Goal: Task Accomplishment & Management: Use online tool/utility

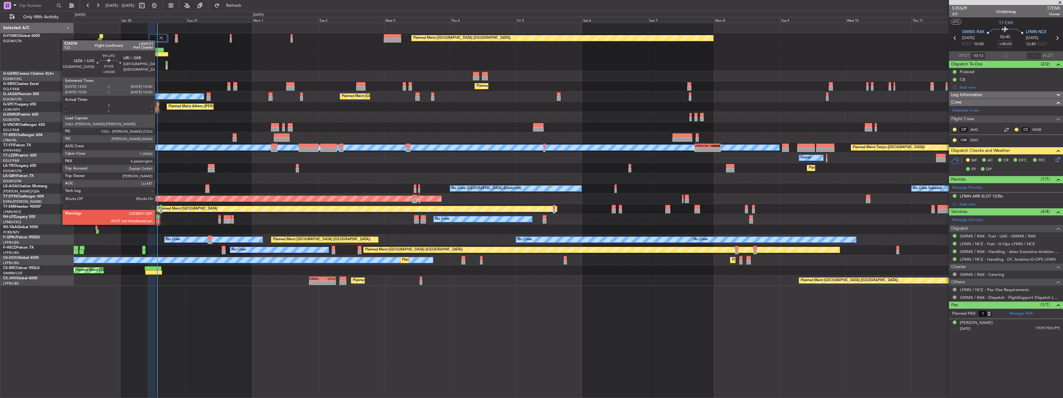
click at [158, 218] on div at bounding box center [158, 217] width 4 height 4
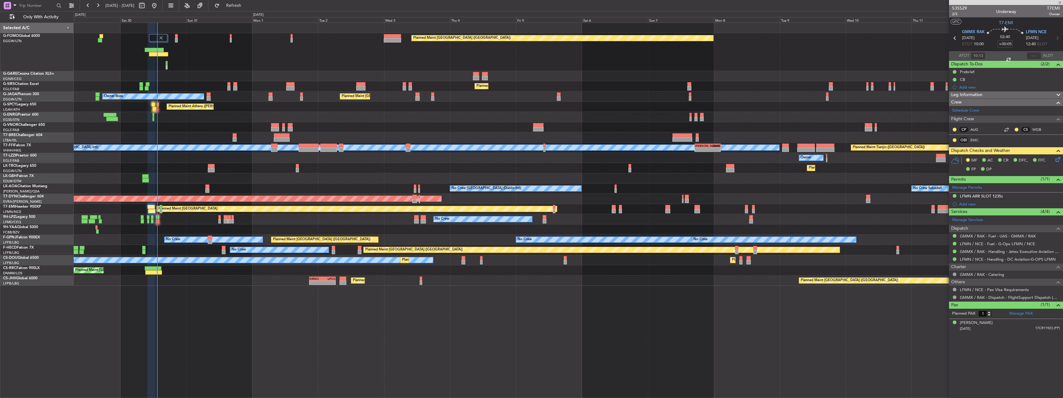
type input "6"
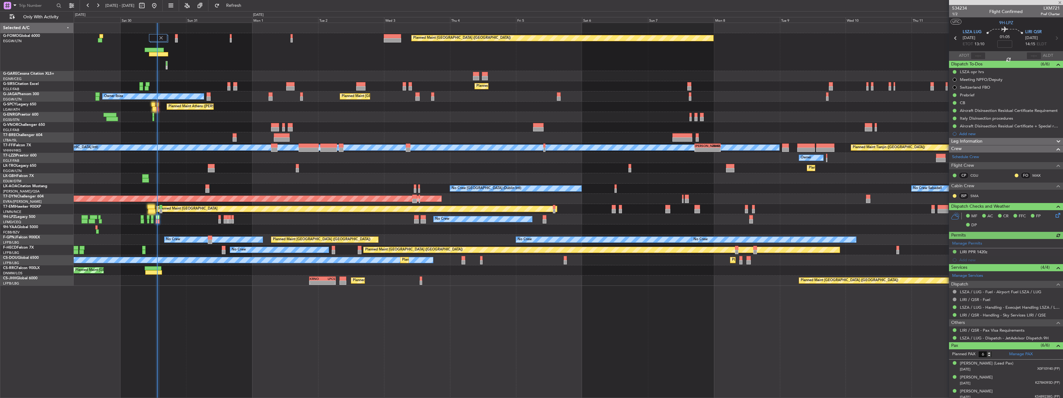
click at [972, 53] on div at bounding box center [977, 55] width 15 height 7
click at [976, 54] on div at bounding box center [977, 55] width 15 height 7
click at [976, 54] on input "text" at bounding box center [977, 55] width 15 height 7
type input "12:55"
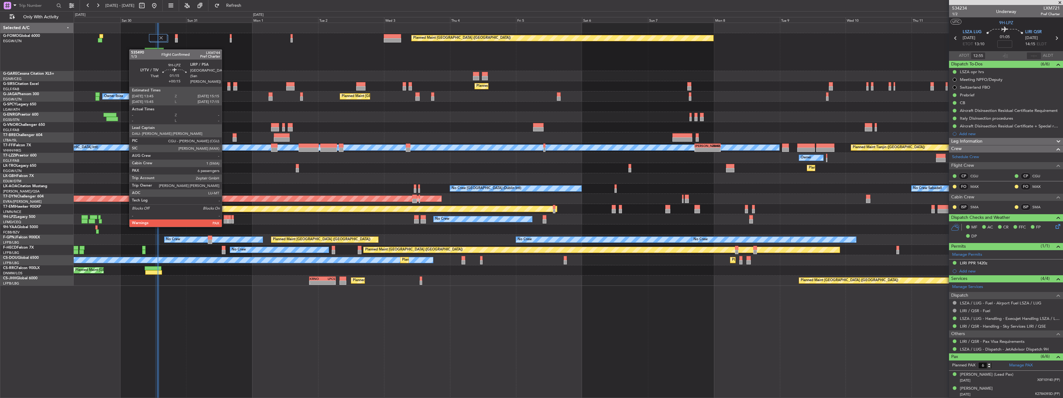
click at [224, 220] on div at bounding box center [226, 221] width 4 height 4
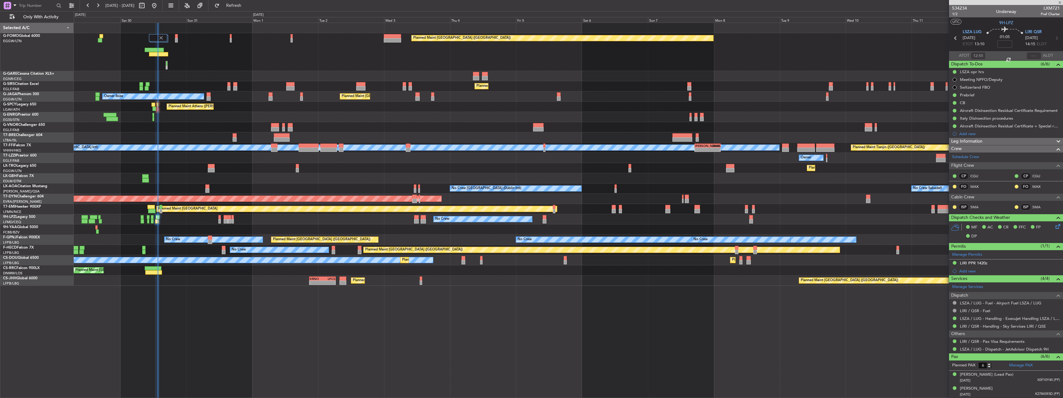
type input "+00:15"
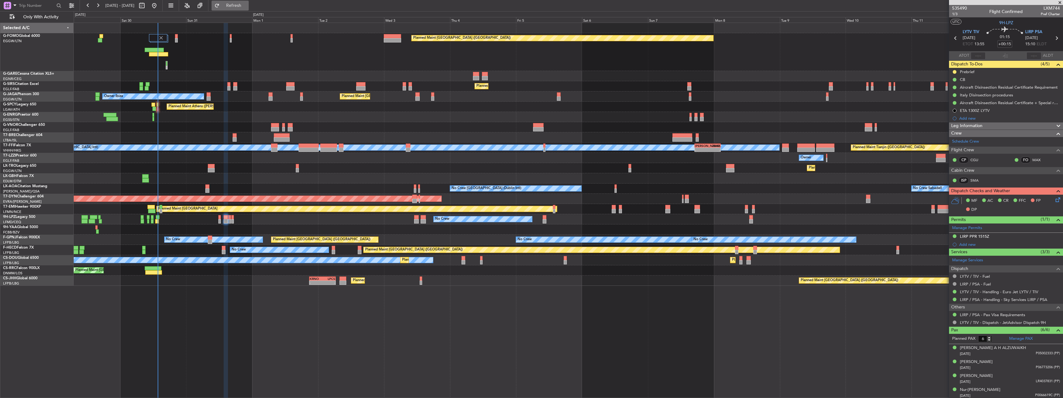
click at [240, 5] on button "Refresh" at bounding box center [229, 6] width 37 height 10
click at [246, 1] on button "Refresh" at bounding box center [229, 6] width 37 height 10
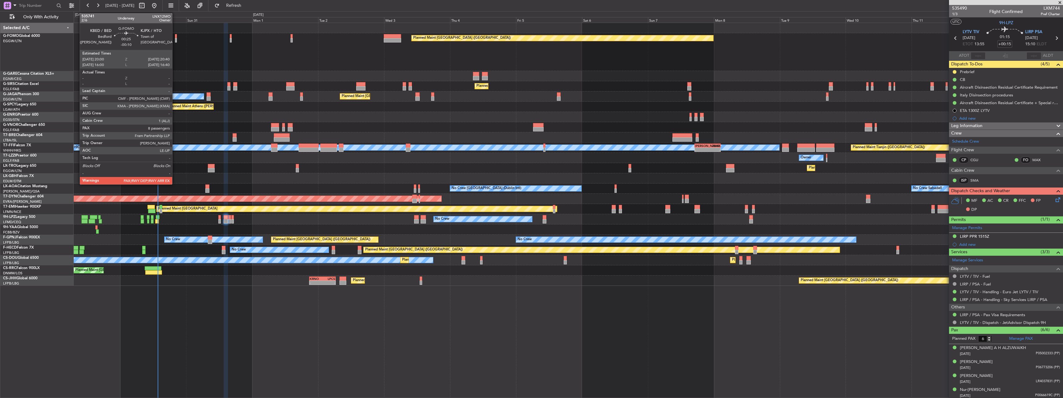
click at [175, 37] on div at bounding box center [176, 36] width 2 height 4
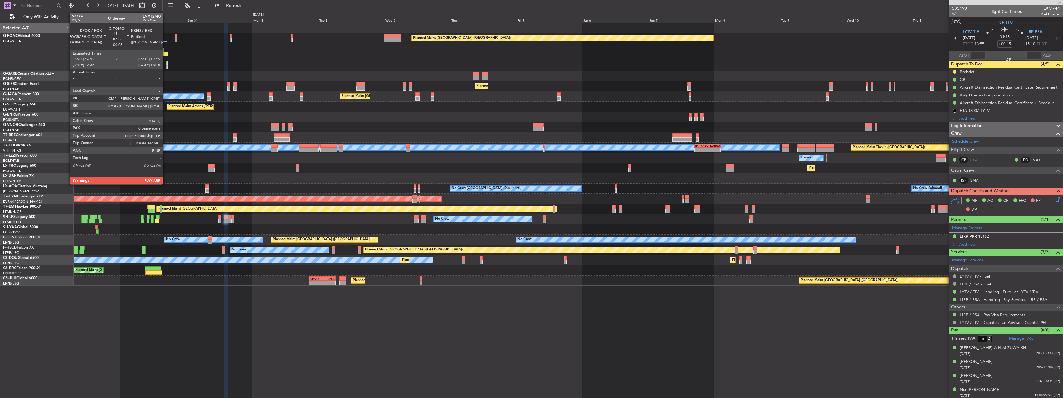
click at [166, 64] on div at bounding box center [167, 65] width 2 height 8
type input "-00:10"
type input "8"
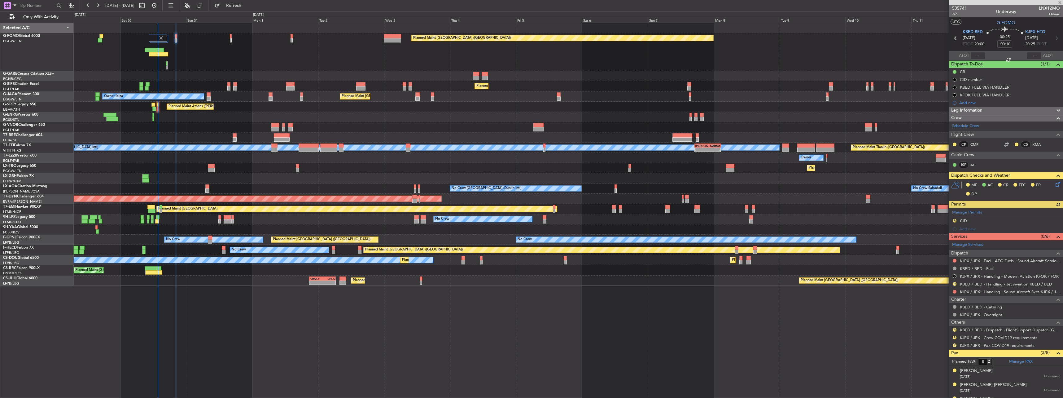
type input "+00:05"
type input "0"
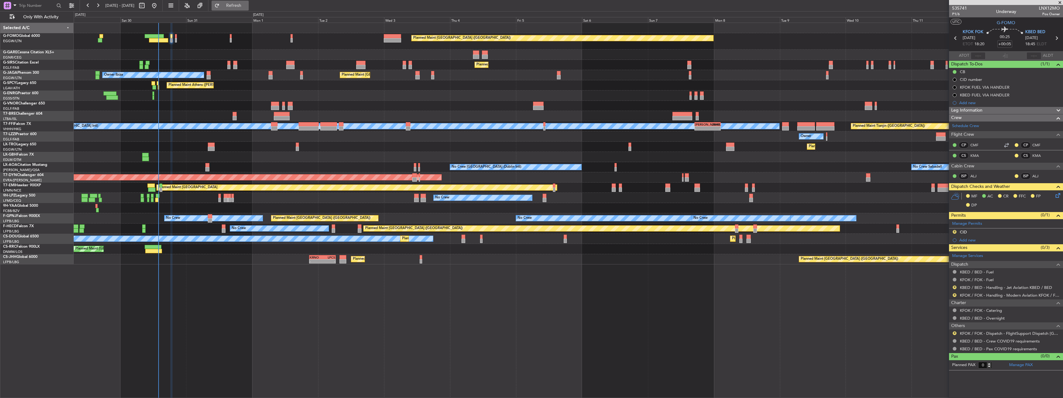
click at [247, 5] on span "Refresh" at bounding box center [234, 5] width 26 height 4
click at [954, 285] on button at bounding box center [954, 287] width 4 height 4
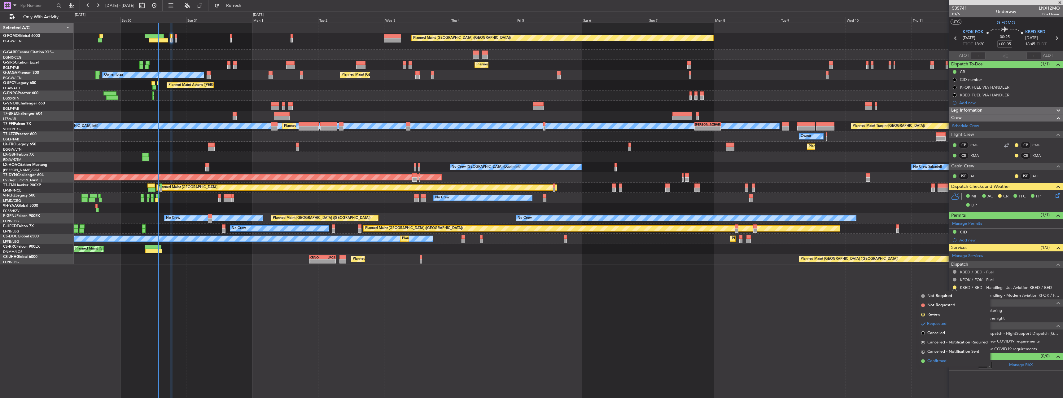
click at [935, 362] on span "Confirmed" at bounding box center [936, 361] width 19 height 6
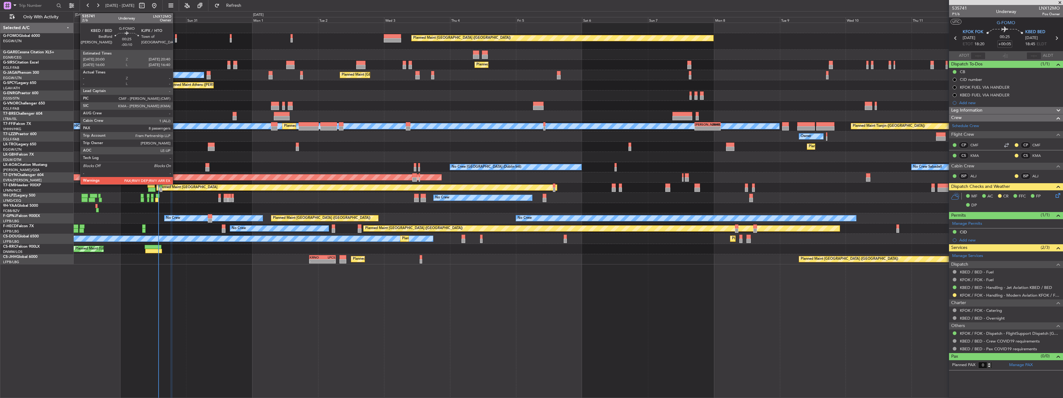
click at [176, 38] on div at bounding box center [176, 40] width 2 height 4
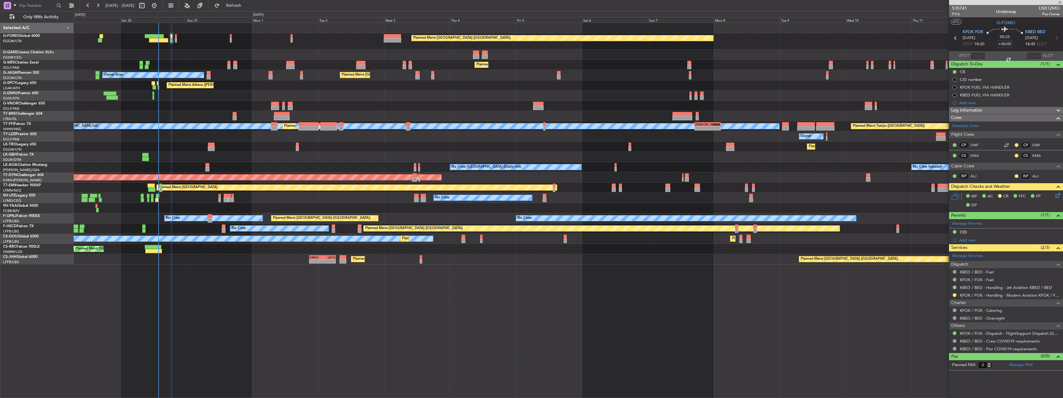
type input "-00:10"
type input "8"
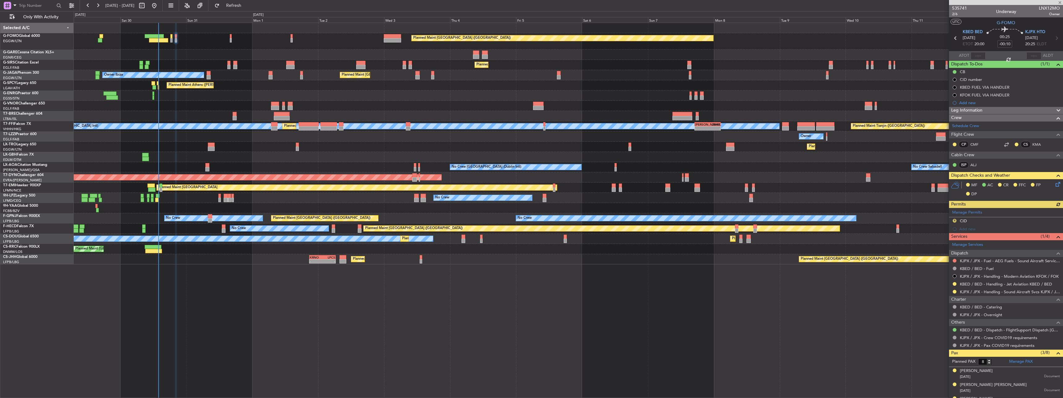
click at [956, 285] on div at bounding box center [954, 283] width 5 height 5
click at [954, 284] on button at bounding box center [954, 284] width 4 height 4
click at [927, 355] on span "Confirmed" at bounding box center [936, 357] width 19 height 6
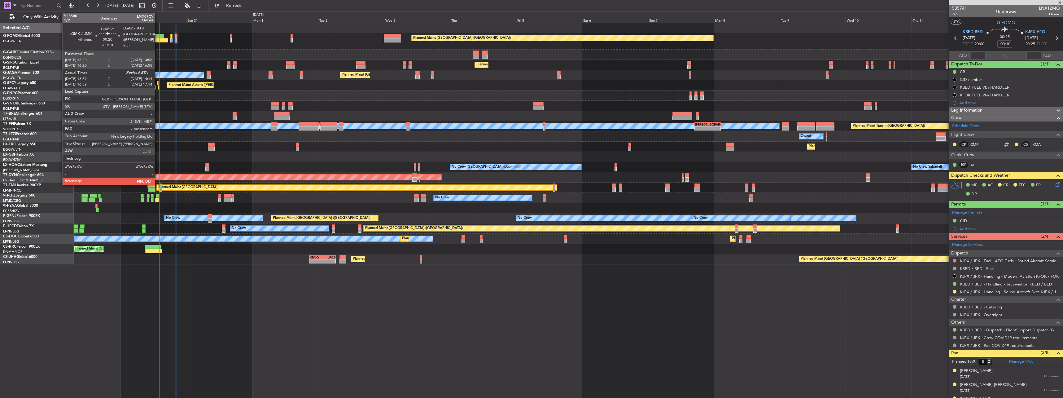
click at [158, 88] on div at bounding box center [159, 87] width 2 height 4
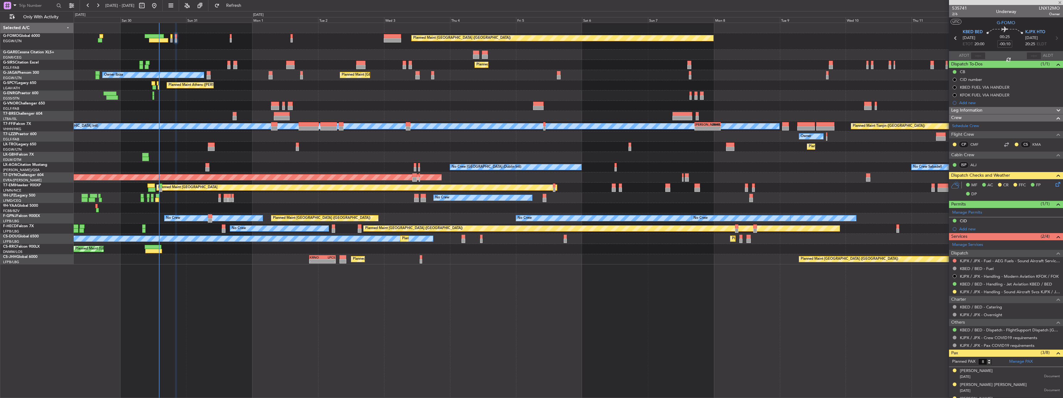
type input "13:39"
type input "7"
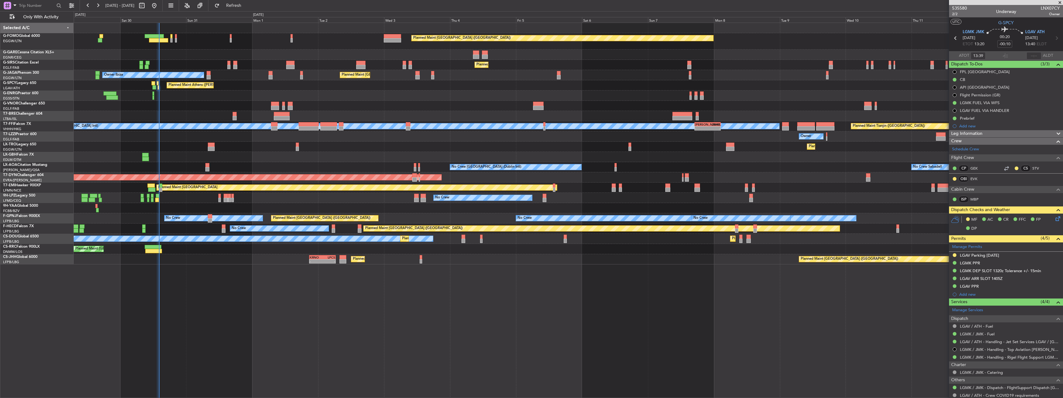
click at [1043, 53] on span "ALDT" at bounding box center [1048, 56] width 10 height 6
click at [1036, 54] on input "text" at bounding box center [1033, 55] width 15 height 7
type input "14:02"
click at [158, 196] on div at bounding box center [158, 196] width 4 height 4
type input "12:55"
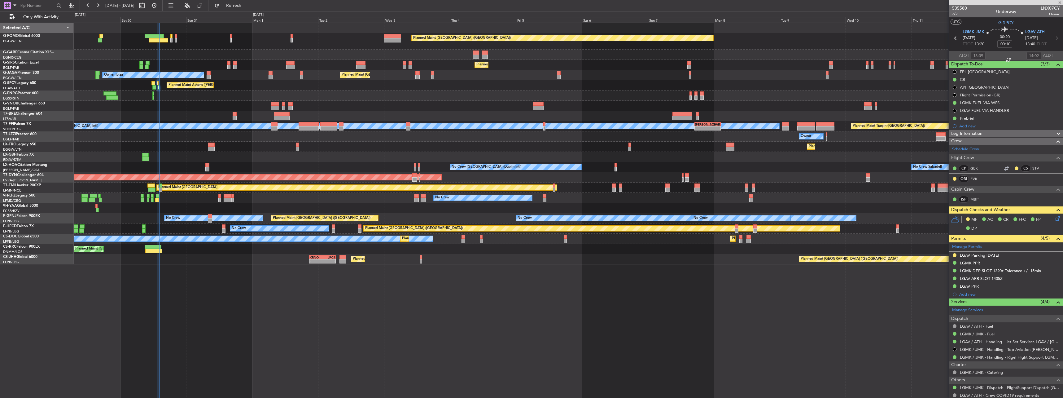
type input "6"
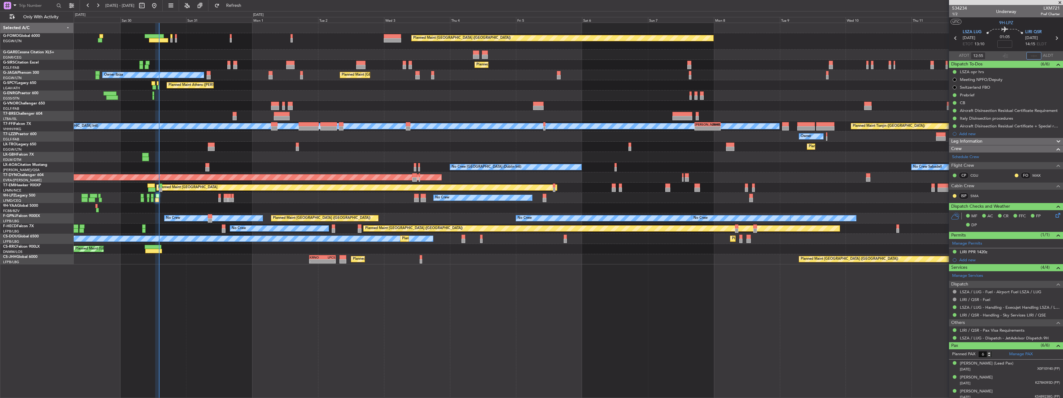
click at [1035, 54] on input "text" at bounding box center [1033, 55] width 15 height 7
type input "14:03"
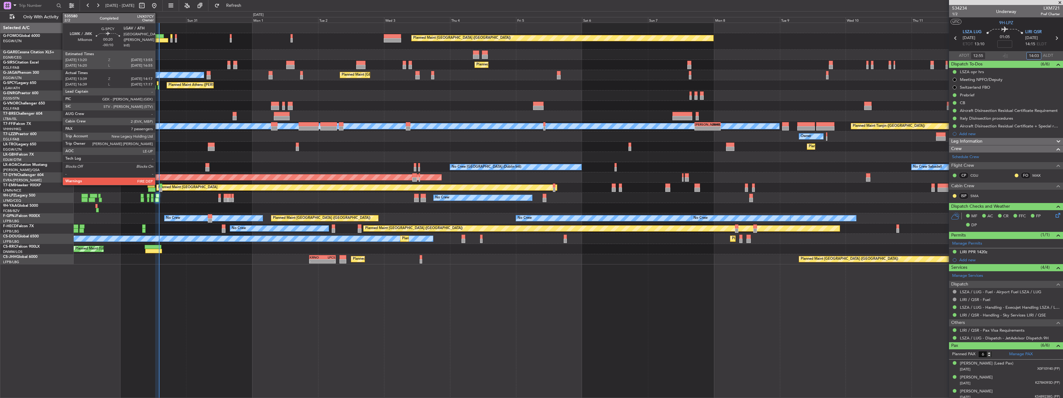
click at [158, 82] on div at bounding box center [158, 83] width 2 height 4
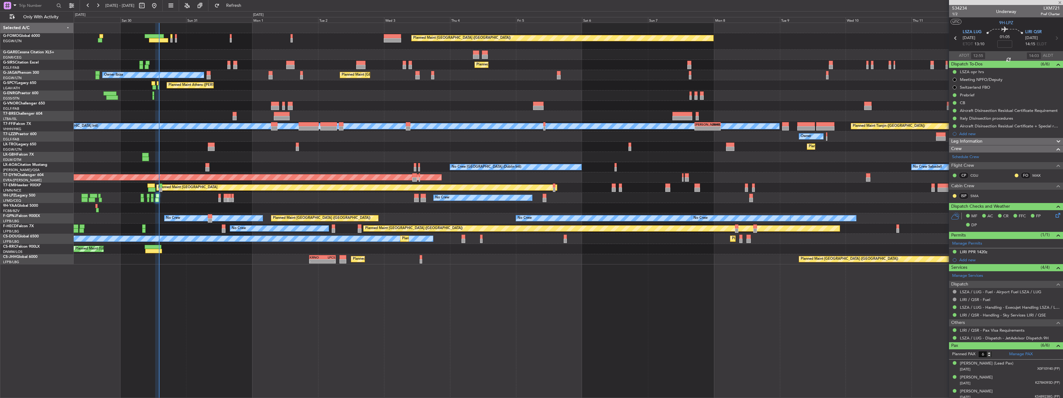
type input "-00:10"
type input "13:39"
type input "14:02"
type input "7"
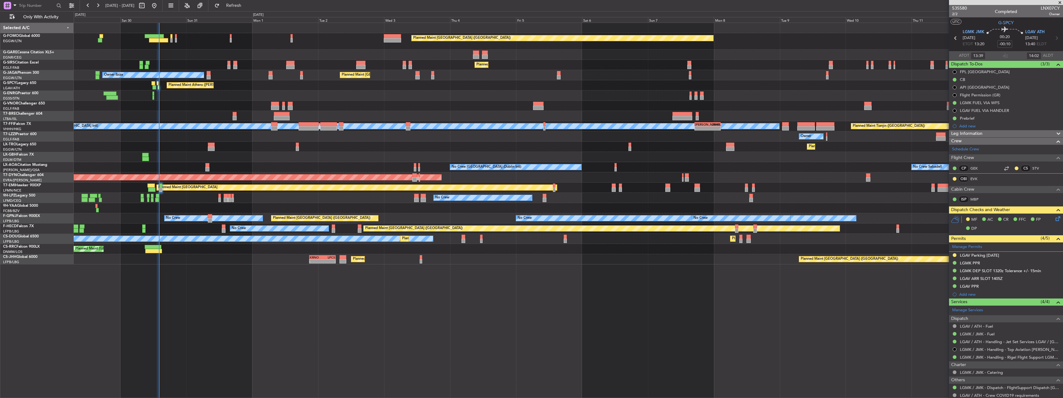
click at [1054, 218] on icon at bounding box center [1056, 217] width 5 height 5
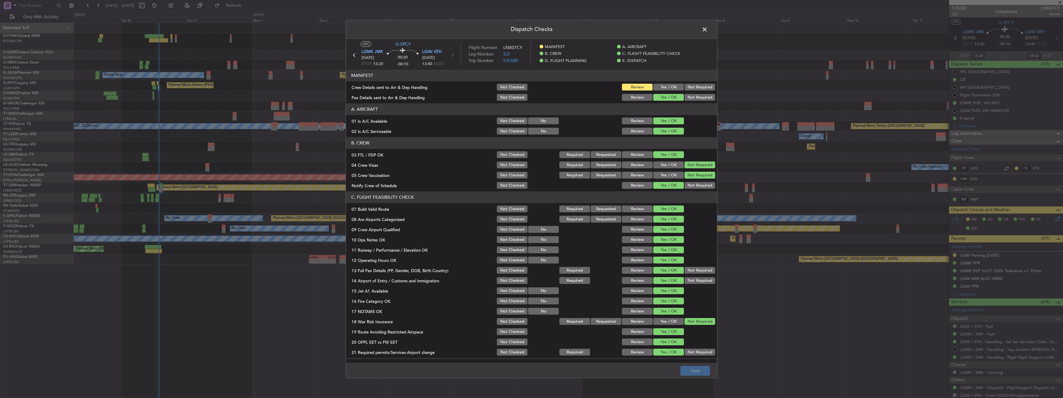
click at [708, 29] on span at bounding box center [708, 31] width 0 height 12
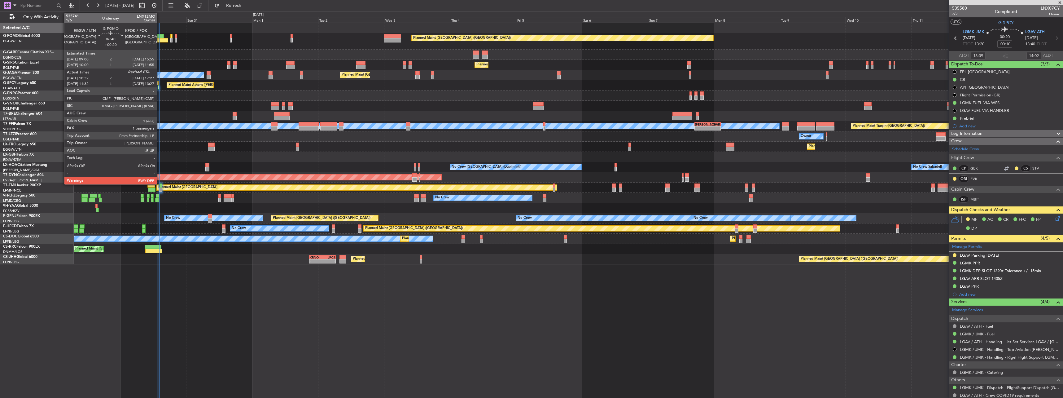
click at [159, 40] on div at bounding box center [158, 40] width 19 height 4
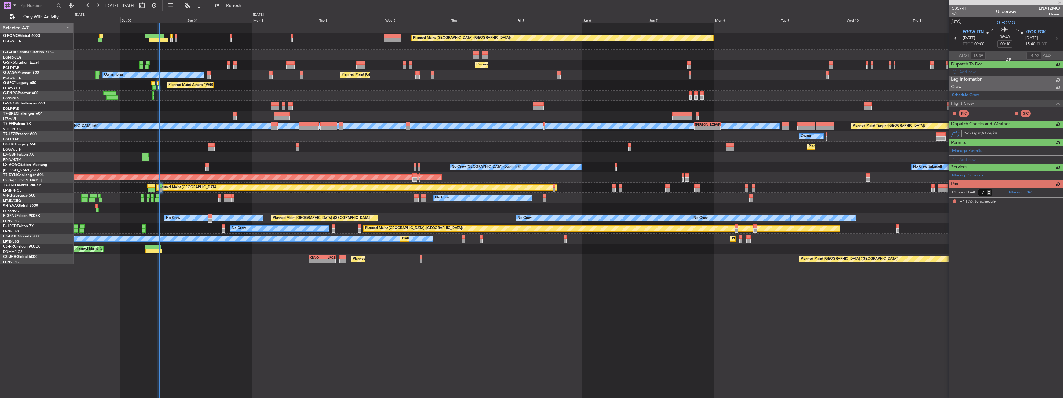
type input "+00:20"
type input "10:32"
type input "1"
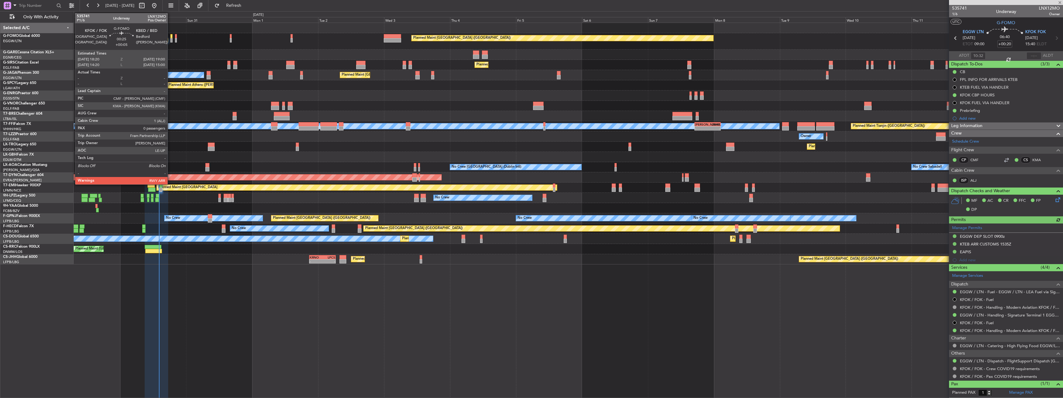
click at [170, 39] on div at bounding box center [171, 40] width 2 height 4
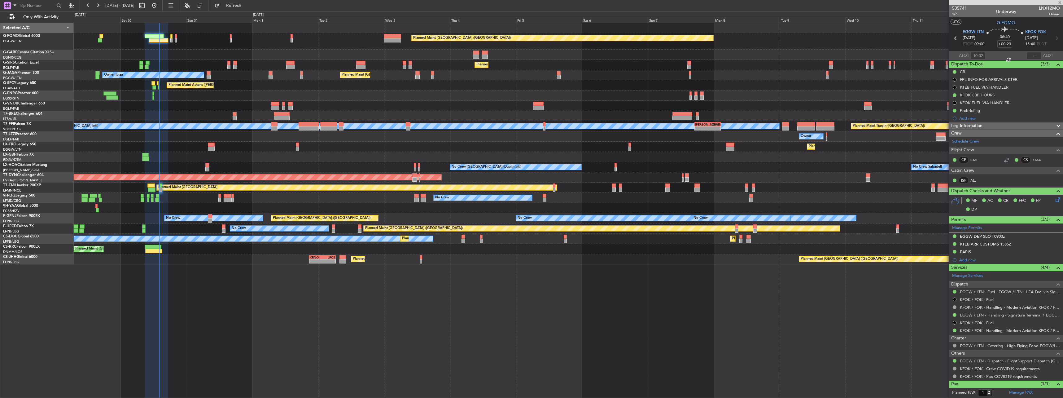
type input "+00:05"
type input "0"
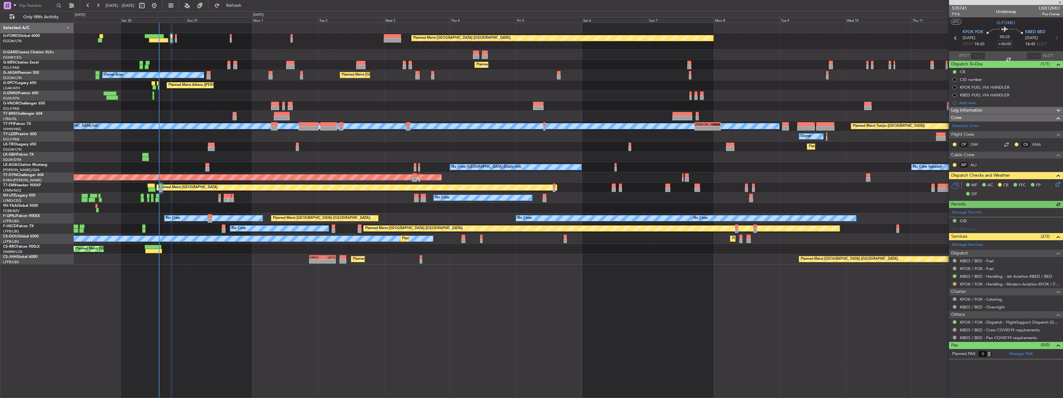
click at [953, 282] on button at bounding box center [954, 284] width 4 height 4
click at [931, 359] on span "Confirmed" at bounding box center [936, 357] width 19 height 6
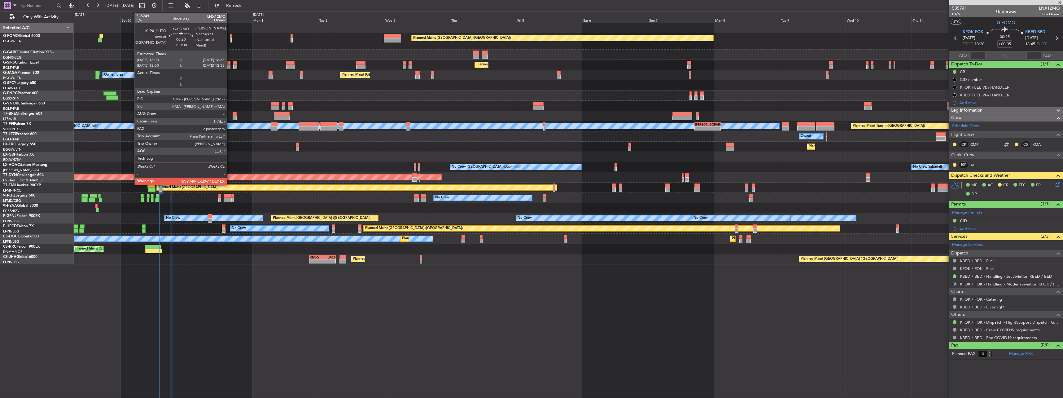
click at [230, 36] on div at bounding box center [231, 36] width 2 height 4
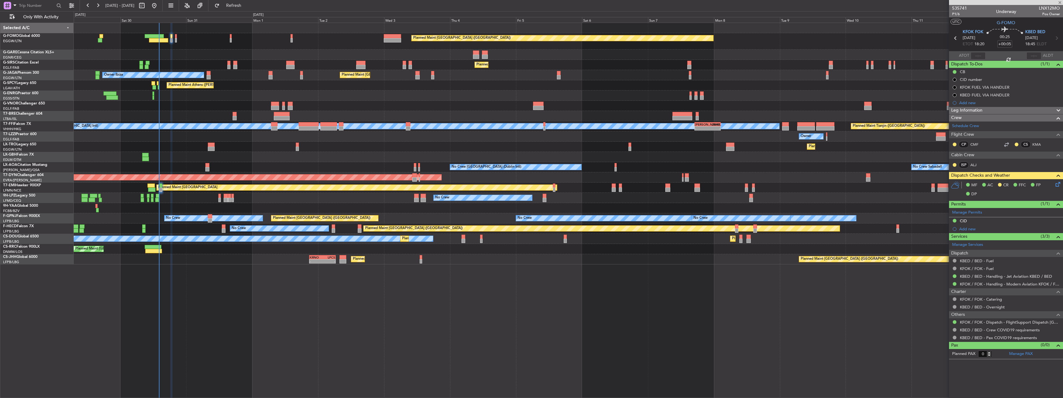
type input "2"
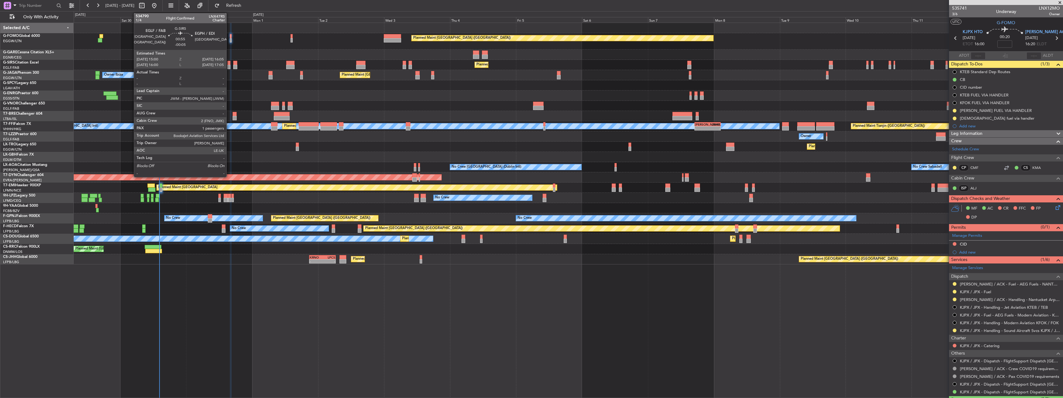
click at [229, 64] on div at bounding box center [228, 63] width 3 height 4
type input "-00:05"
type input "1"
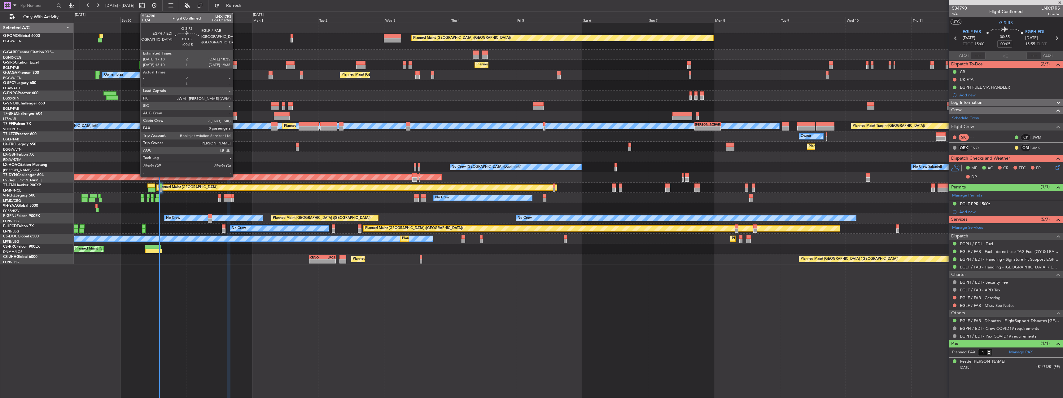
click at [236, 62] on div at bounding box center [235, 63] width 4 height 4
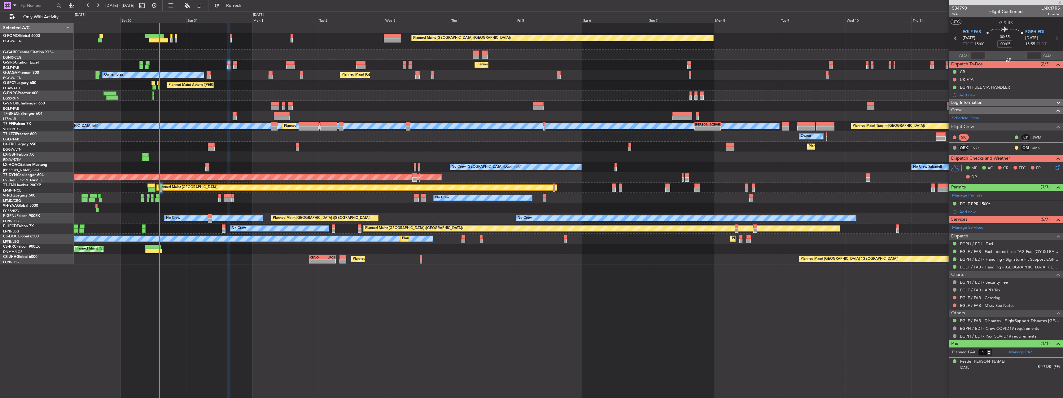
type input "+00:15"
type input "0"
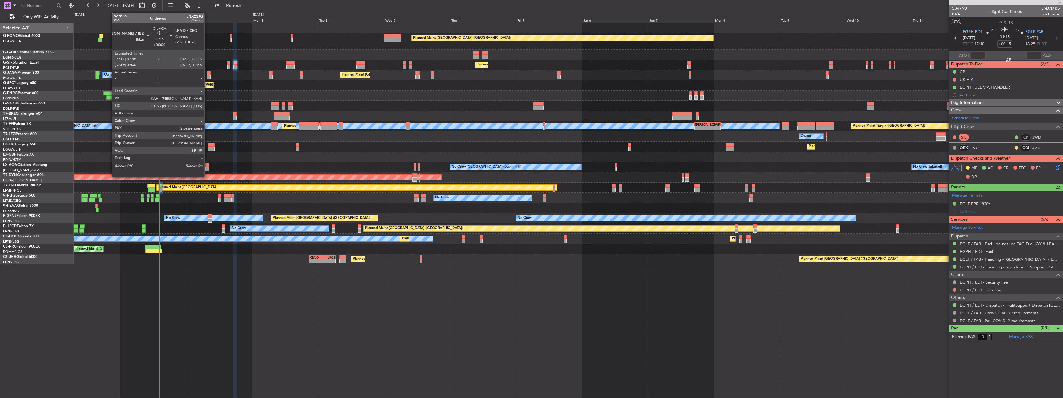
click at [207, 72] on div at bounding box center [209, 73] width 4 height 4
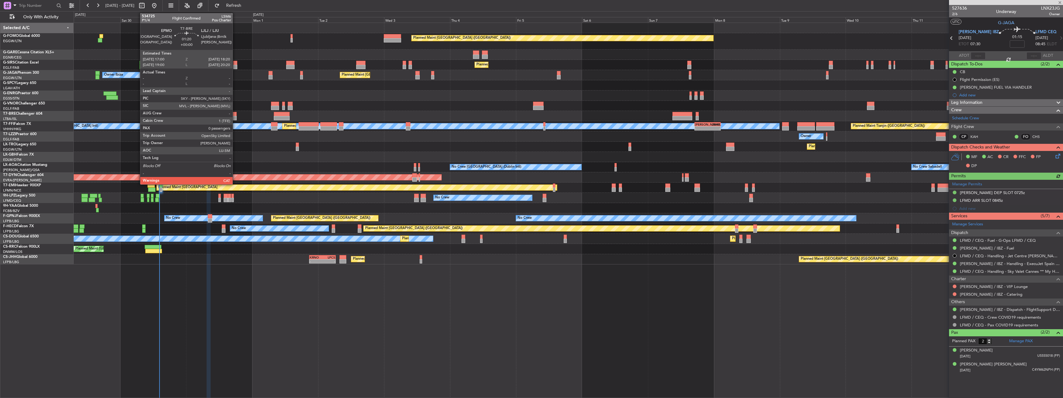
click at [235, 116] on div at bounding box center [235, 118] width 4 height 4
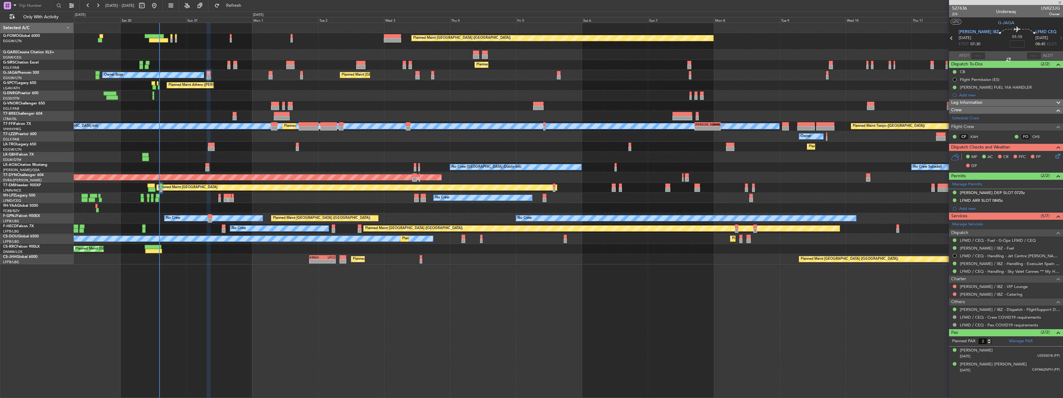
type input "0"
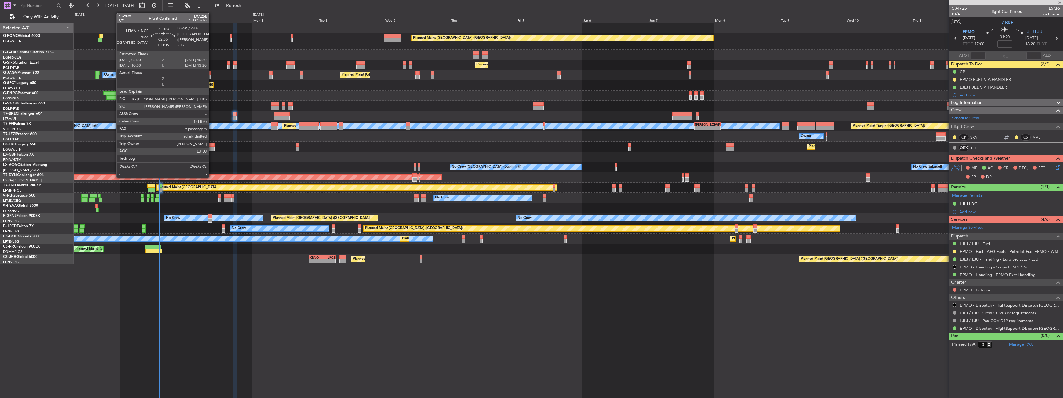
click at [212, 146] on div at bounding box center [211, 144] width 7 height 4
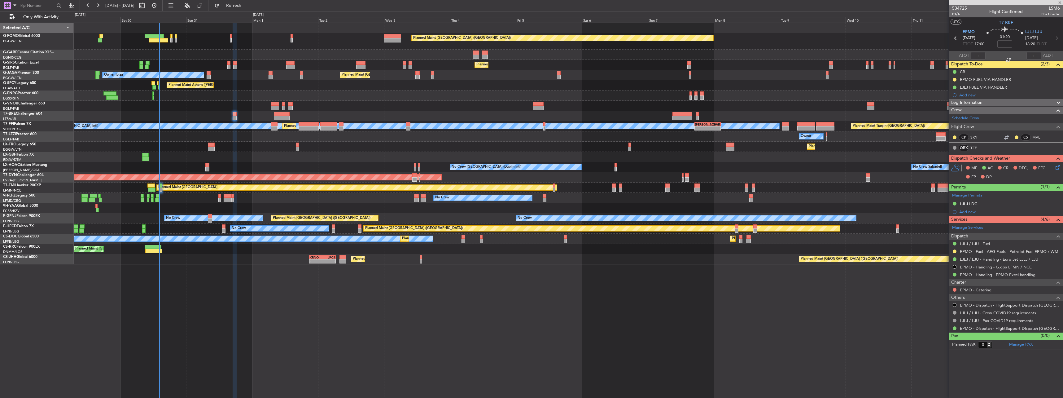
type input "+00:05"
type input "9"
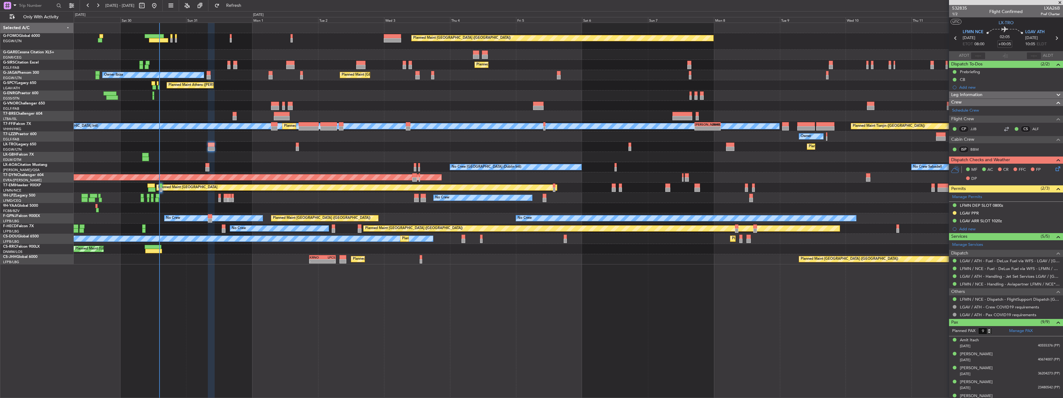
click at [205, 164] on div "No Crew Sabadell No Crew [GEOGRAPHIC_DATA] (Dublin Intl) No Crew Barcelona ([GE…" at bounding box center [568, 167] width 989 height 10
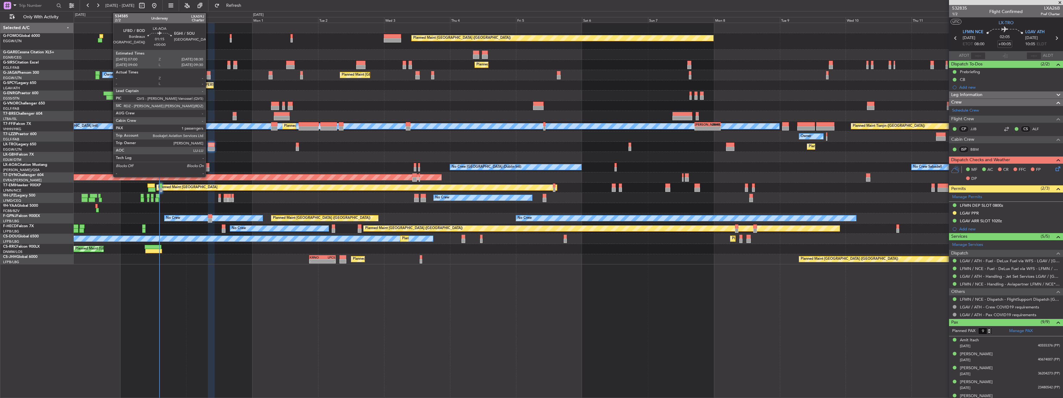
click at [208, 164] on div at bounding box center [207, 165] width 4 height 4
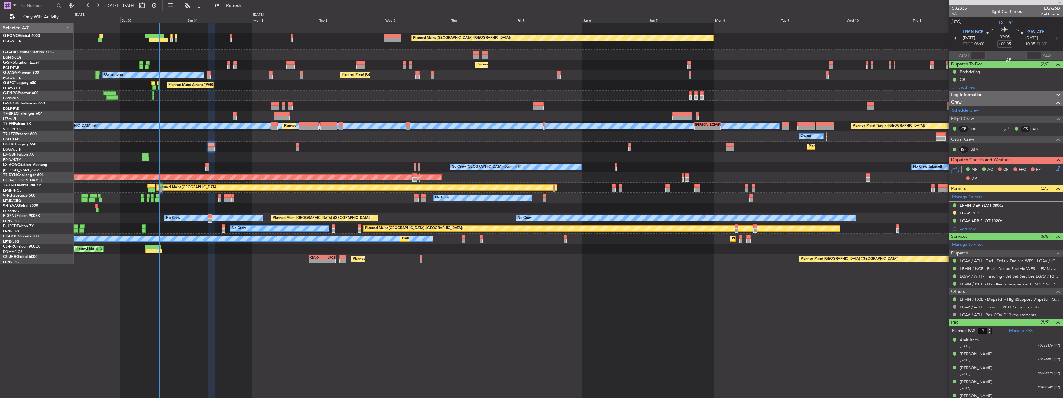
type input "1"
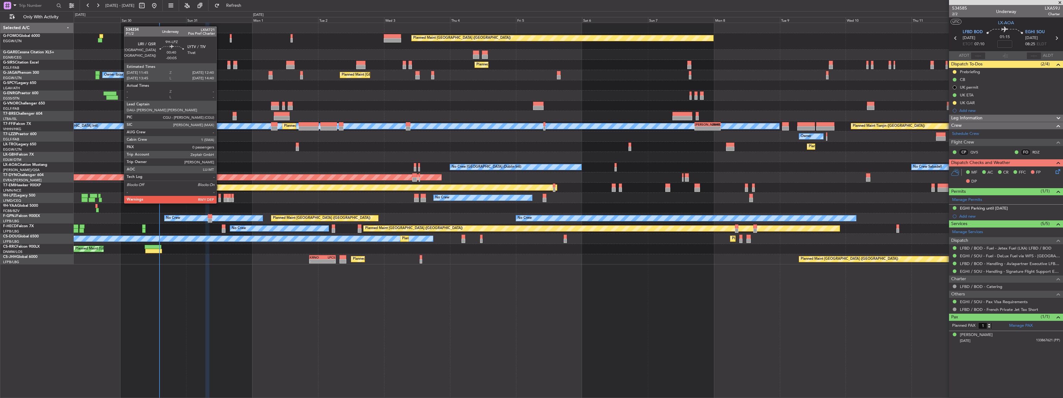
click at [219, 197] on div at bounding box center [219, 196] width 3 height 4
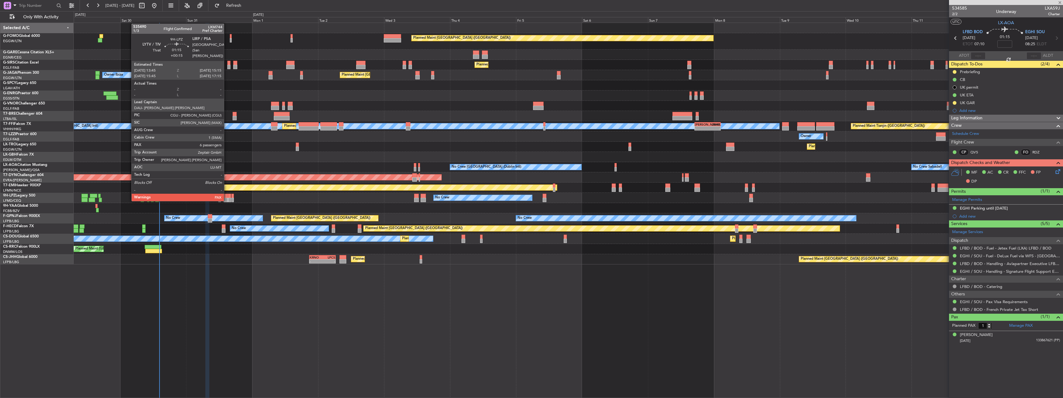
type input "-00:05"
type input "0"
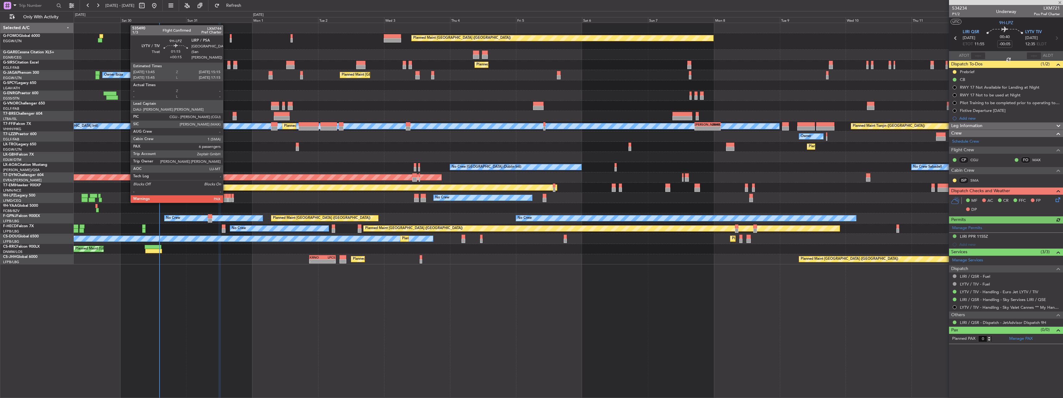
click at [226, 196] on div at bounding box center [226, 196] width 4 height 4
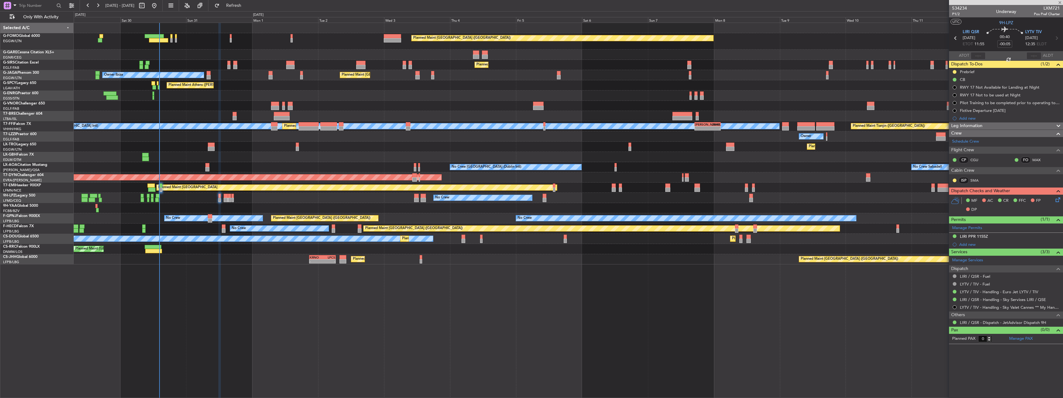
type input "+00:15"
type input "6"
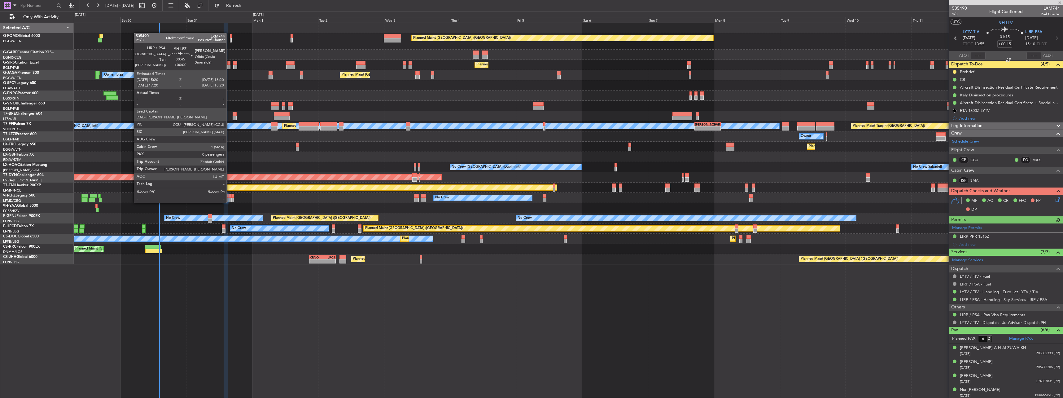
click at [229, 196] on div at bounding box center [229, 196] width 3 height 4
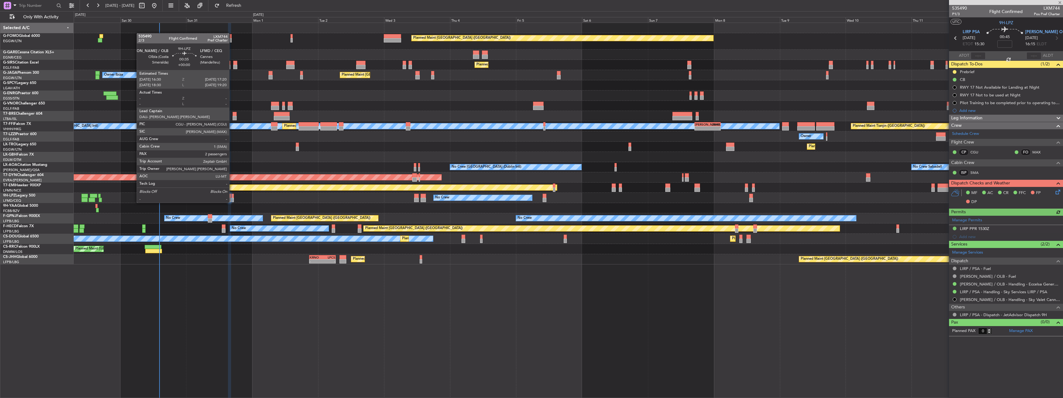
click at [232, 196] on div at bounding box center [232, 196] width 2 height 4
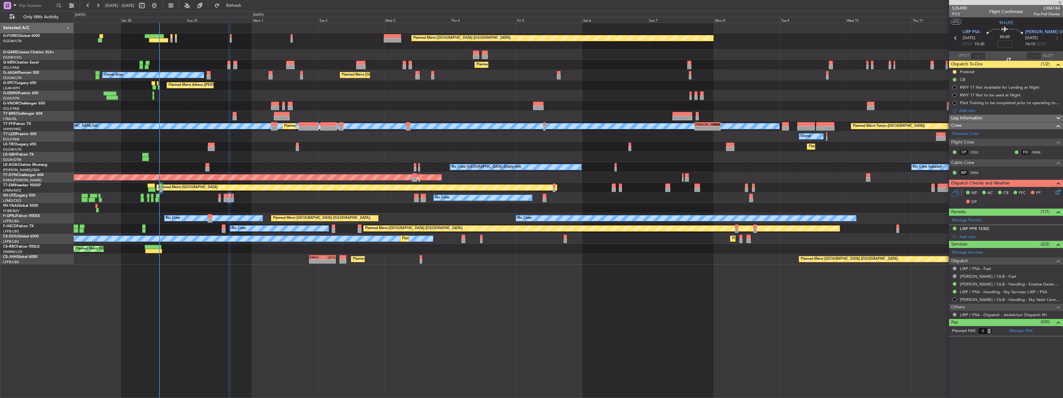
type input "2"
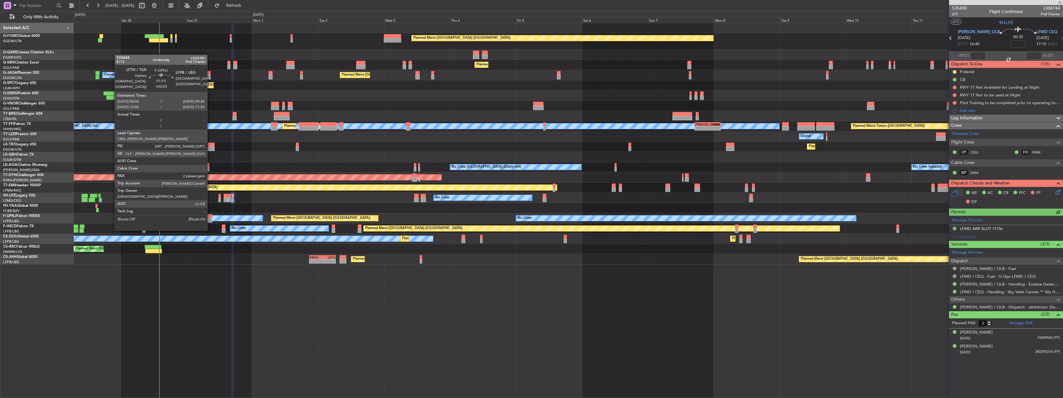
click at [210, 218] on div at bounding box center [210, 216] width 4 height 4
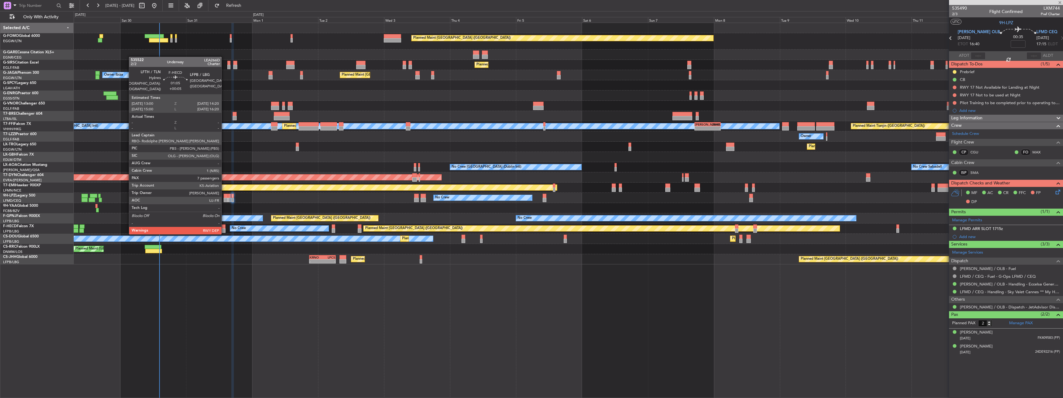
type input "+00:05"
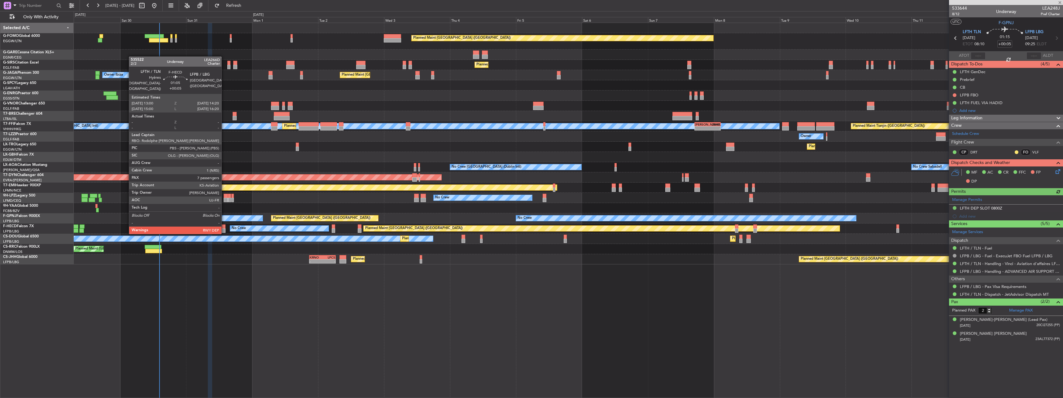
click at [224, 227] on div at bounding box center [224, 226] width 4 height 4
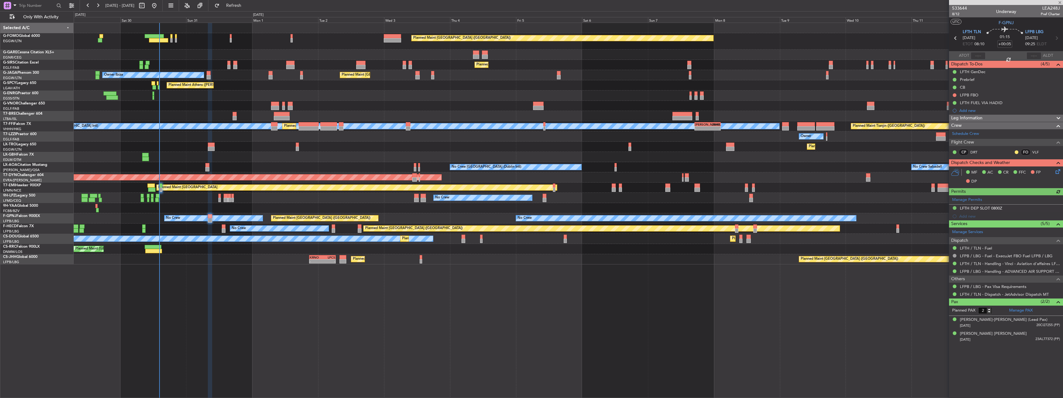
type input "7"
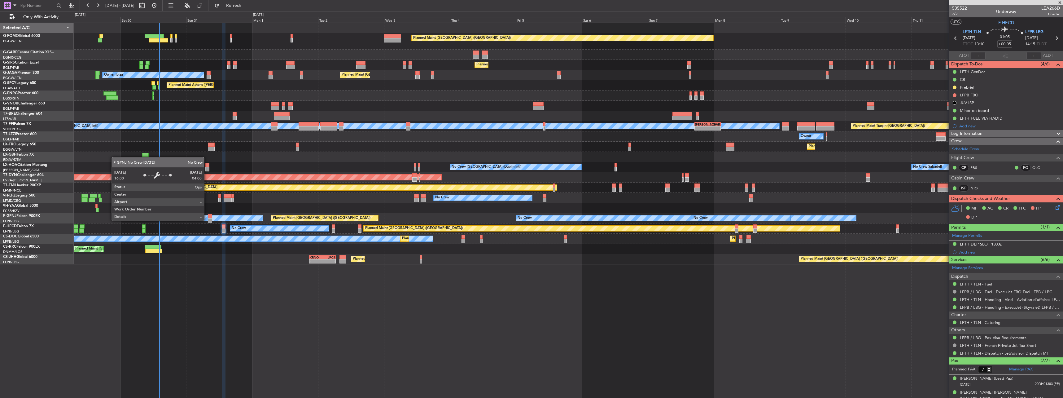
click at [207, 220] on div "No Crew" at bounding box center [213, 218] width 98 height 6
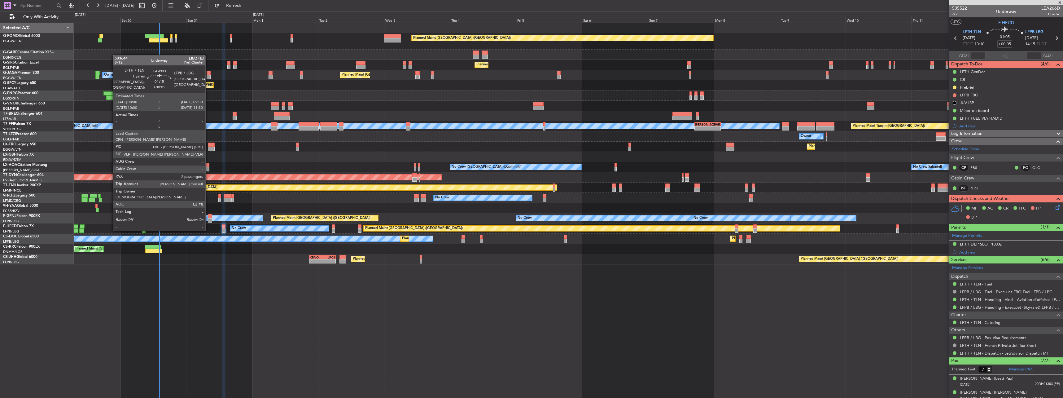
click at [208, 218] on div at bounding box center [210, 220] width 4 height 4
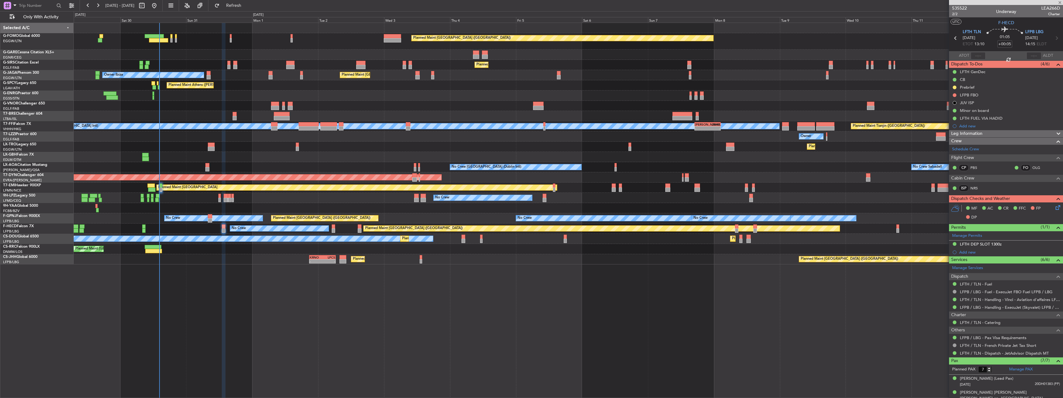
type input "2"
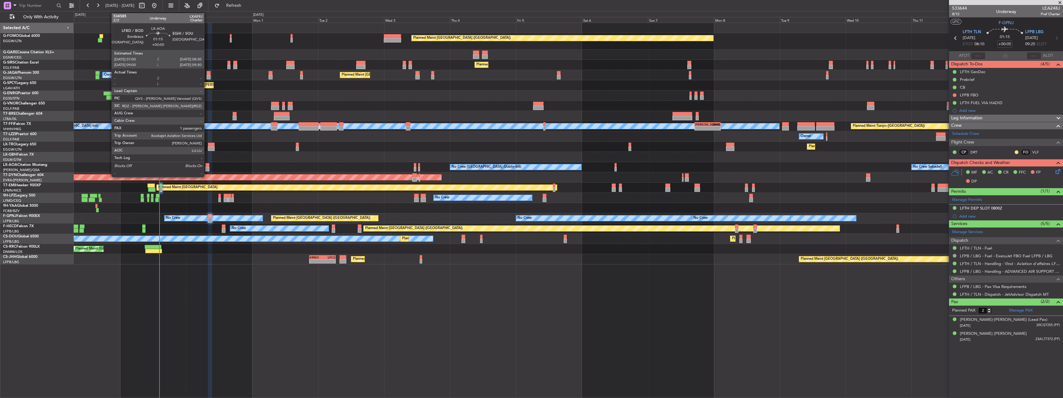
click at [207, 167] on div at bounding box center [207, 165] width 4 height 4
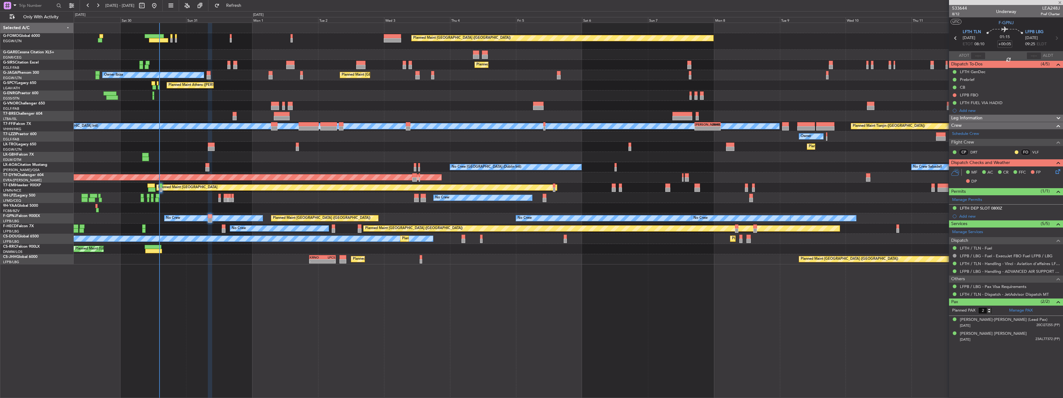
type input "1"
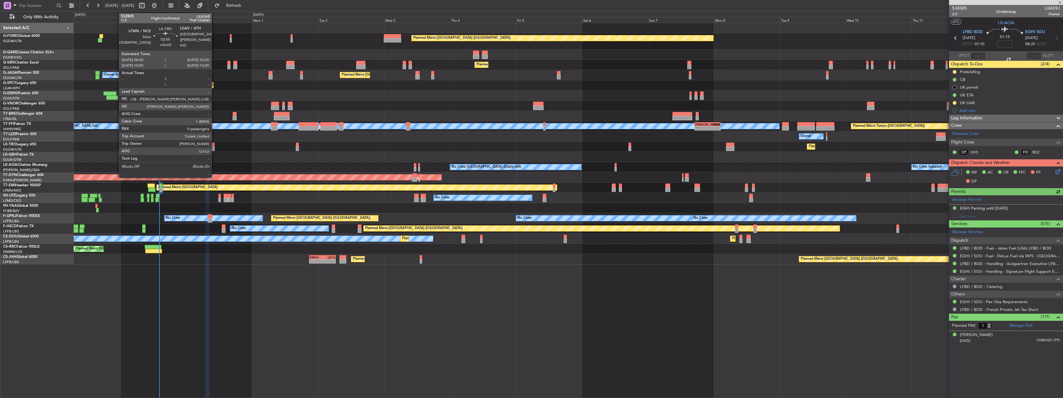
click at [214, 145] on div at bounding box center [211, 144] width 7 height 4
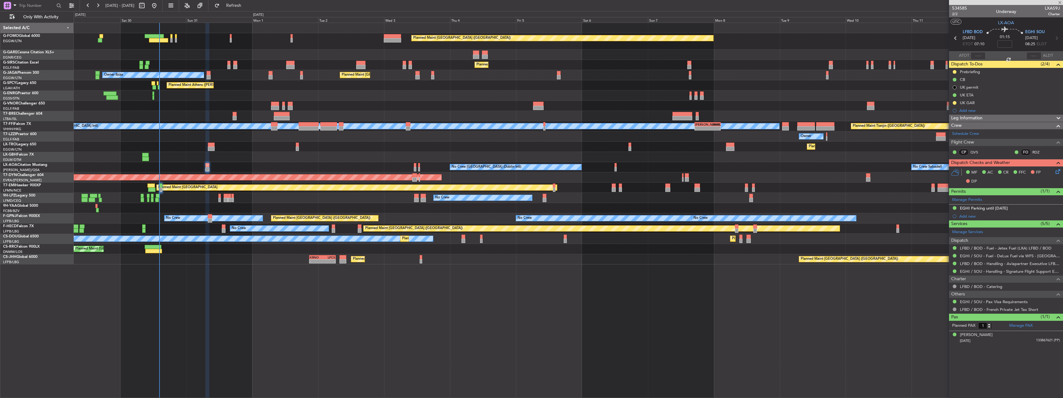
type input "+00:05"
type input "9"
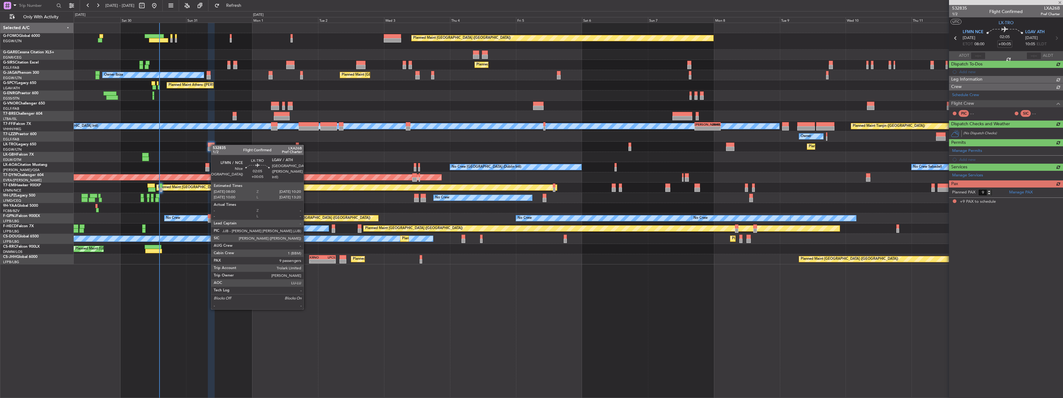
click at [217, 137] on div "Planned Maint London (Luton) Planned Maint London (Farnborough) Owner Ibiza Pla…" at bounding box center [568, 143] width 989 height 241
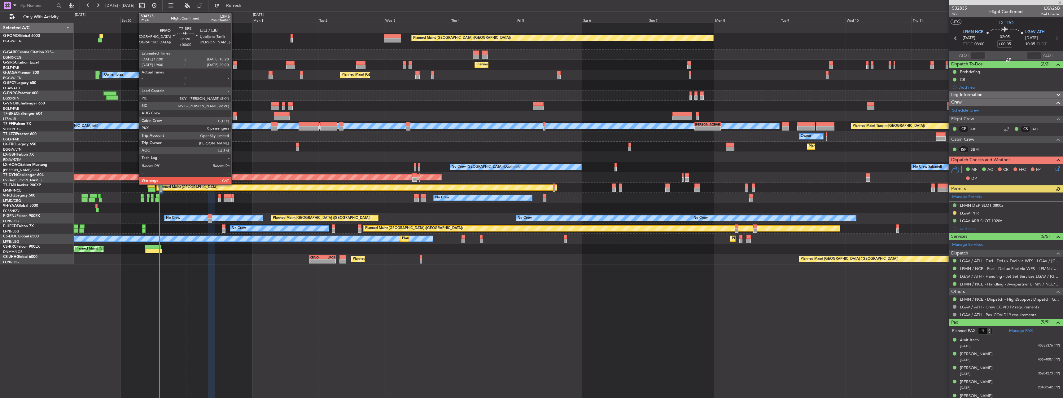
click at [234, 115] on div at bounding box center [235, 114] width 4 height 4
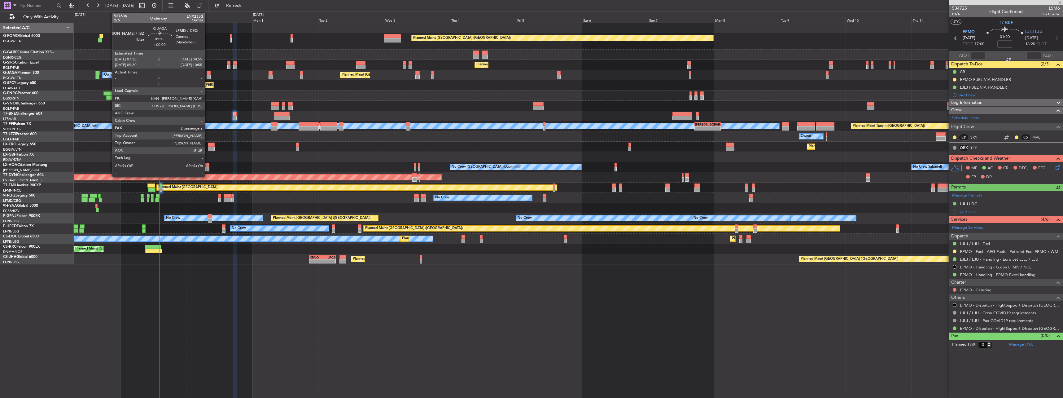
click at [207, 74] on div at bounding box center [209, 73] width 4 height 4
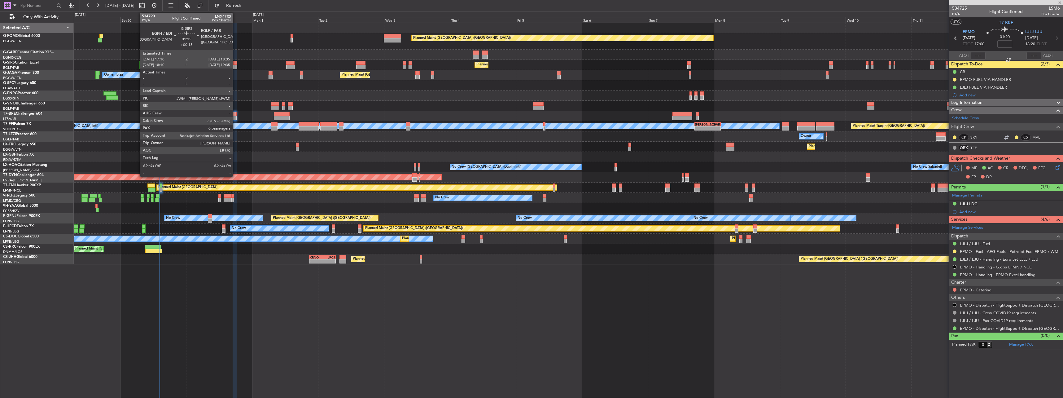
type input "2"
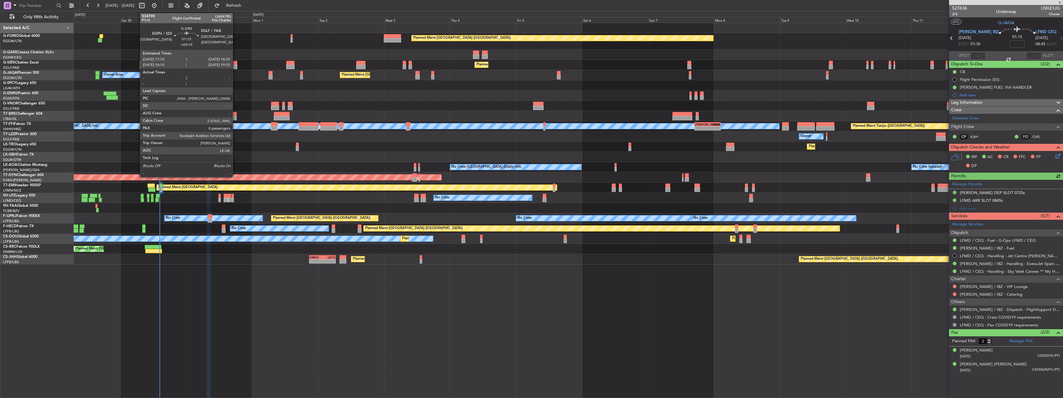
click at [235, 68] on div at bounding box center [235, 67] width 4 height 4
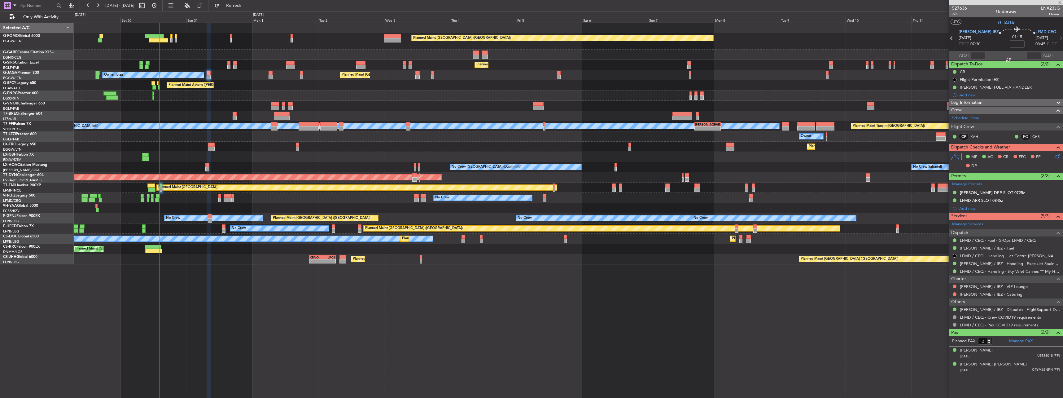
type input "+00:15"
type input "0"
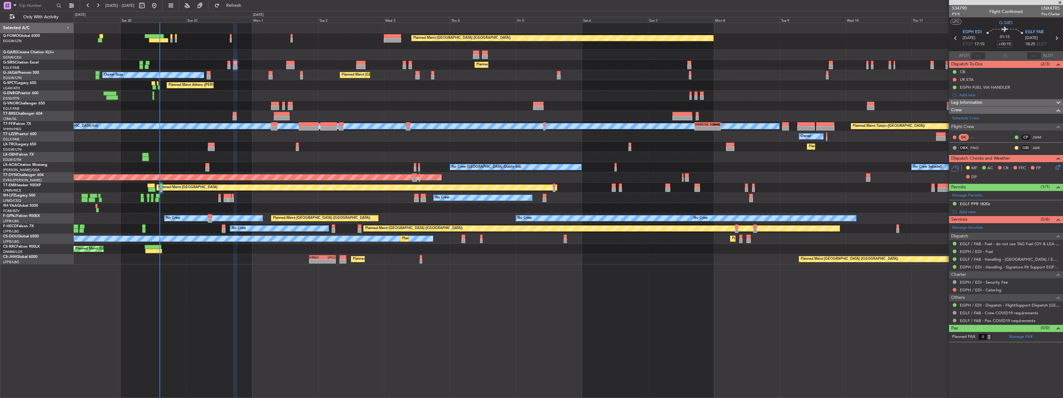
click at [208, 147] on div at bounding box center [211, 148] width 7 height 4
click at [210, 147] on div at bounding box center [211, 148] width 7 height 4
type input "+00:05"
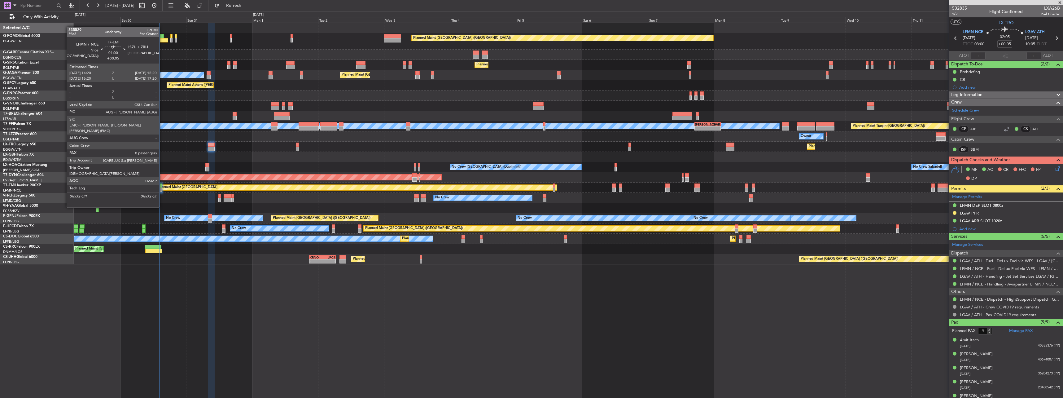
click at [162, 190] on div at bounding box center [160, 189] width 3 height 4
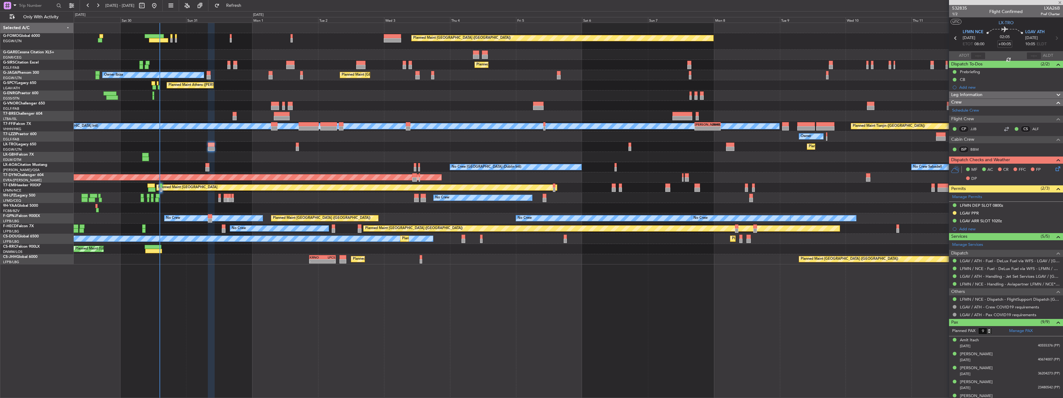
type input "0"
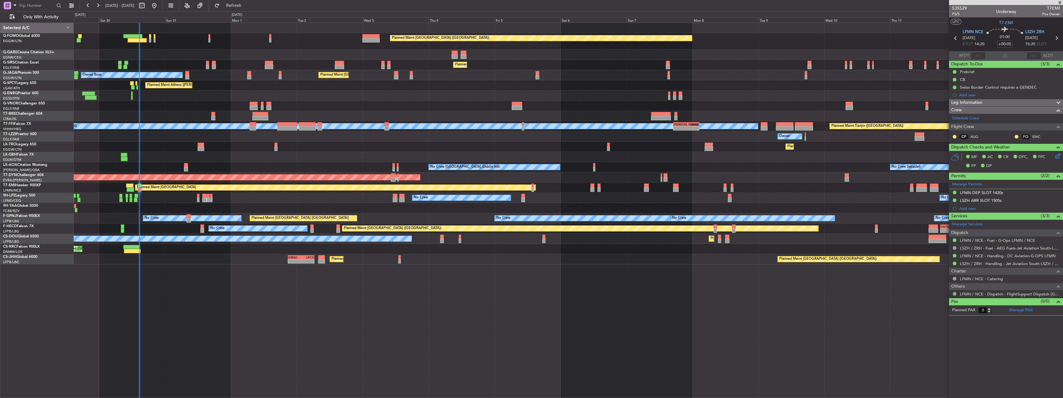
click at [538, 51] on div "Planned Maint London (Luton) Planned Maint London (Farnborough) Planned Maint L…" at bounding box center [568, 143] width 989 height 241
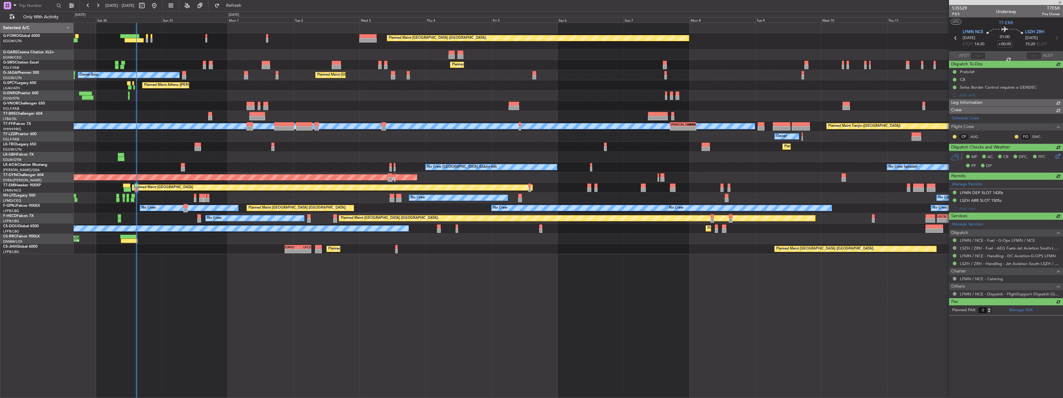
type input "14:38"
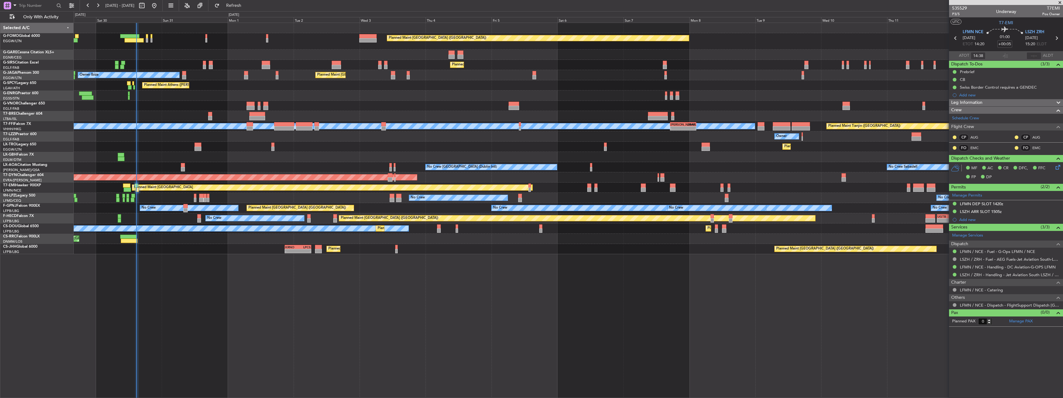
click at [241, 0] on fb-refresh-button "Refresh" at bounding box center [229, 5] width 43 height 11
click at [242, 3] on button "Refresh" at bounding box center [229, 6] width 37 height 10
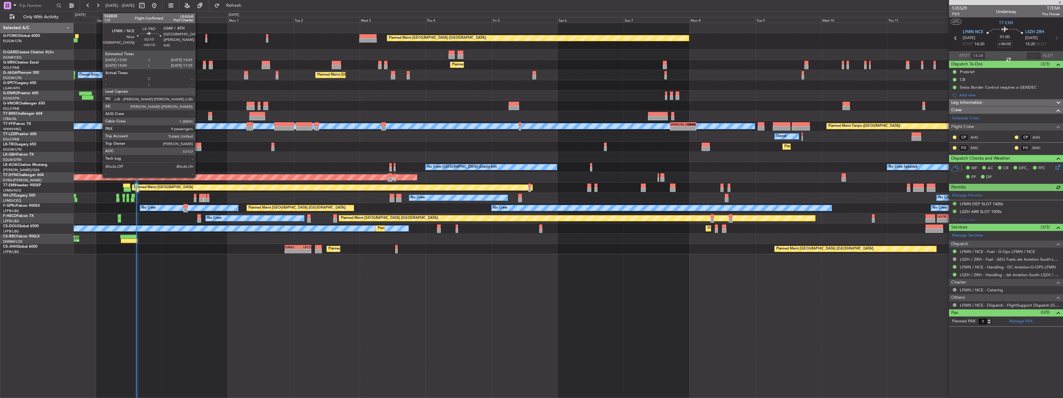
click at [198, 147] on div at bounding box center [197, 148] width 7 height 4
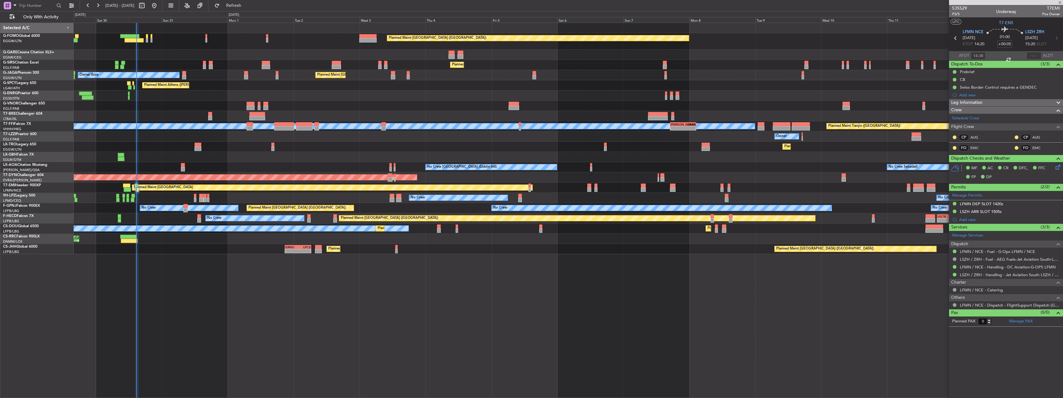
type input "+00:10"
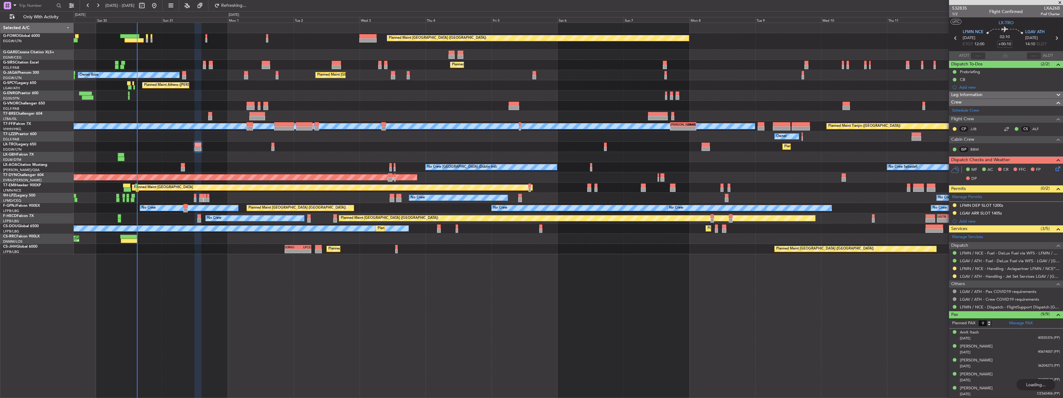
type input "10"
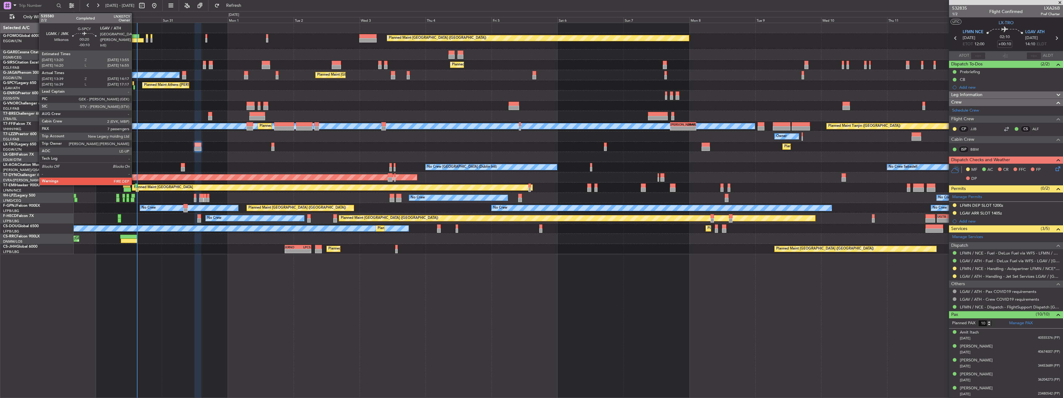
click at [134, 86] on div at bounding box center [134, 87] width 2 height 4
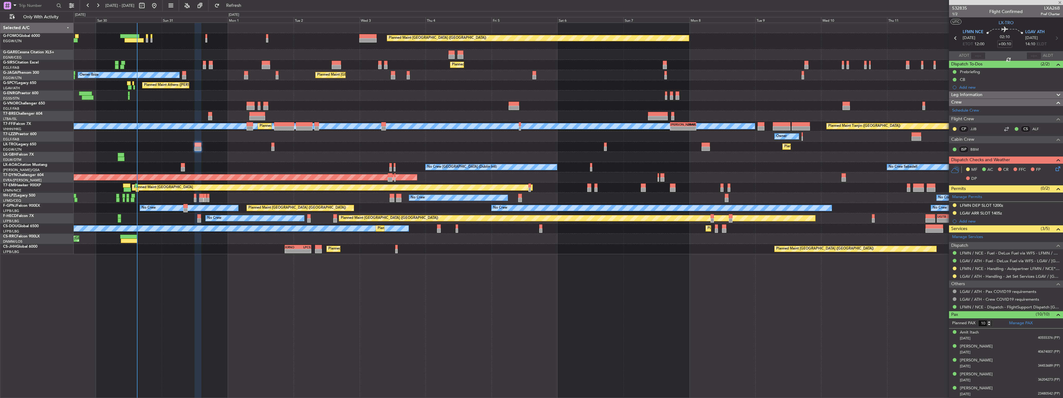
type input "-00:10"
type input "13:39"
type input "14:02"
type input "7"
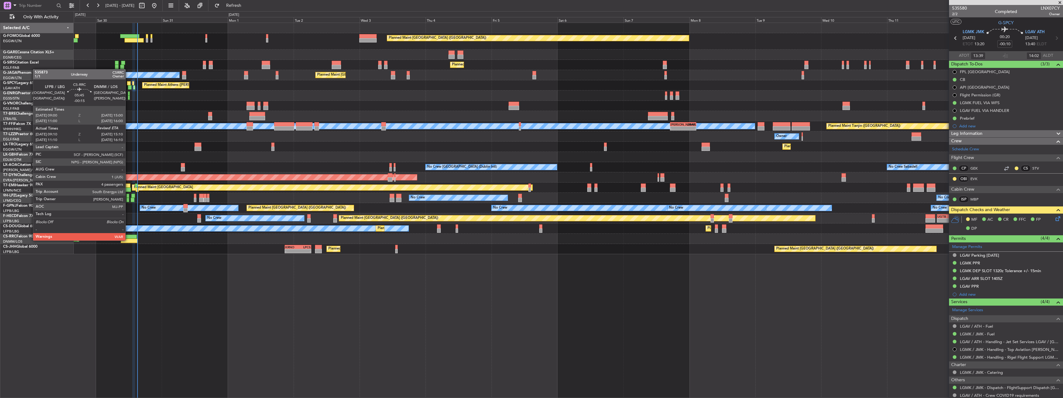
click at [128, 240] on div at bounding box center [129, 240] width 17 height 4
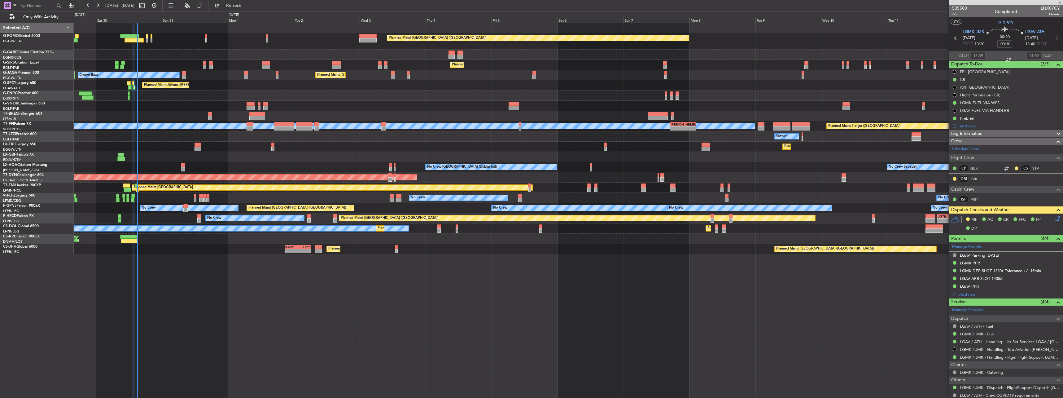
type input "-00:15"
type input "09:20"
type input "4"
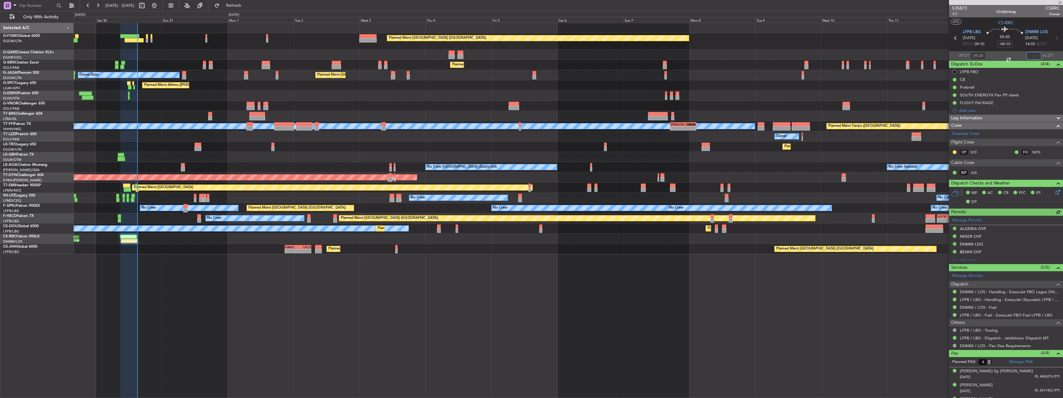
click at [1028, 57] on input "text" at bounding box center [1033, 55] width 15 height 7
type input "15:06"
